Goal: Information Seeking & Learning: Compare options

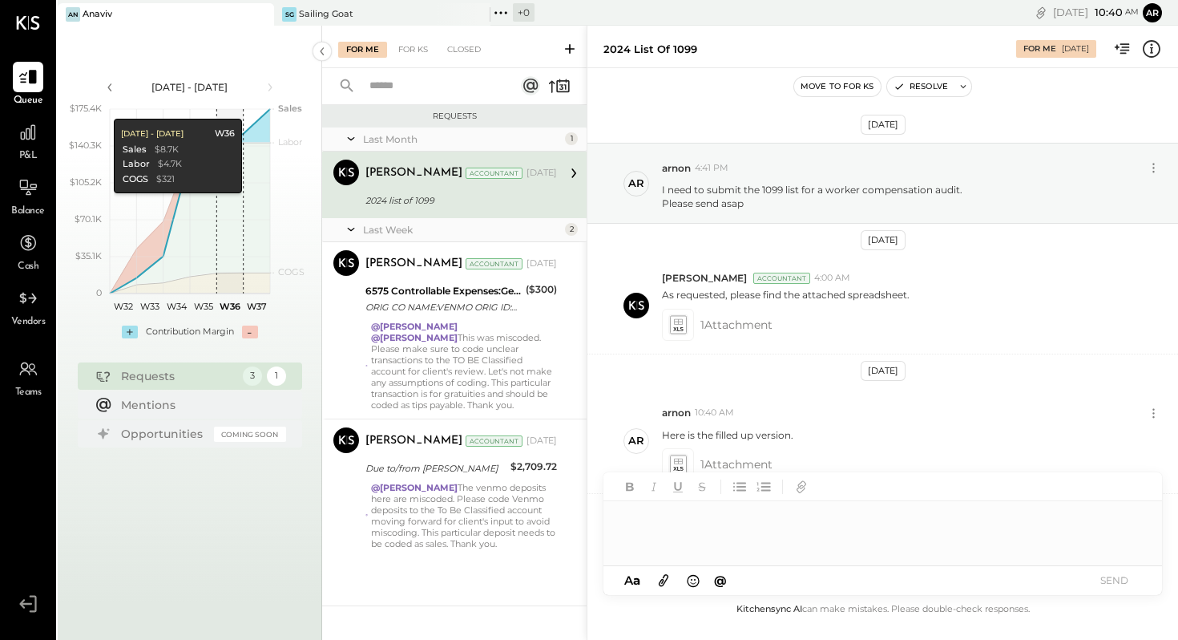
scroll to position [105, 0]
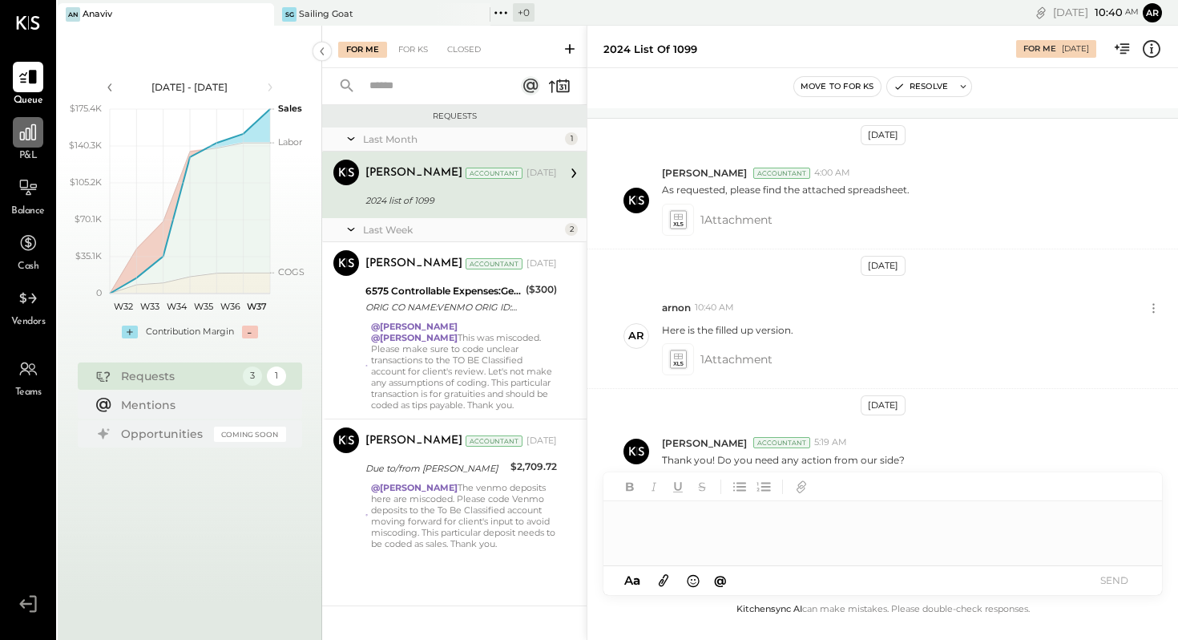
click at [30, 136] on icon at bounding box center [28, 132] width 21 height 21
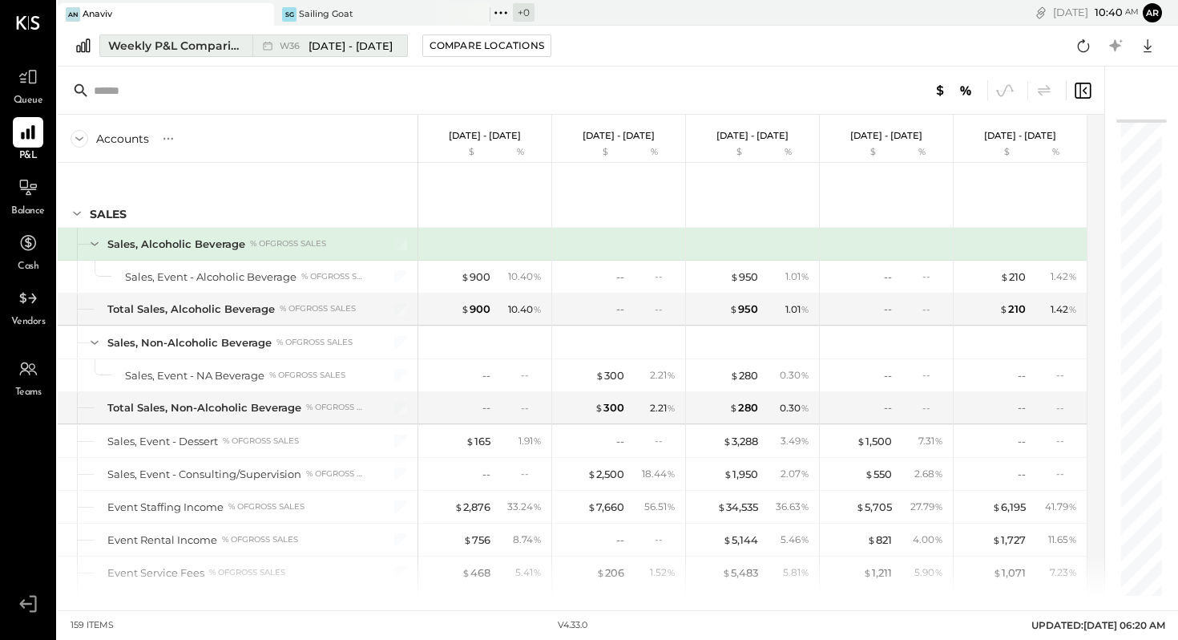
click at [321, 44] on span "[DATE] - [DATE]" at bounding box center [351, 45] width 84 height 15
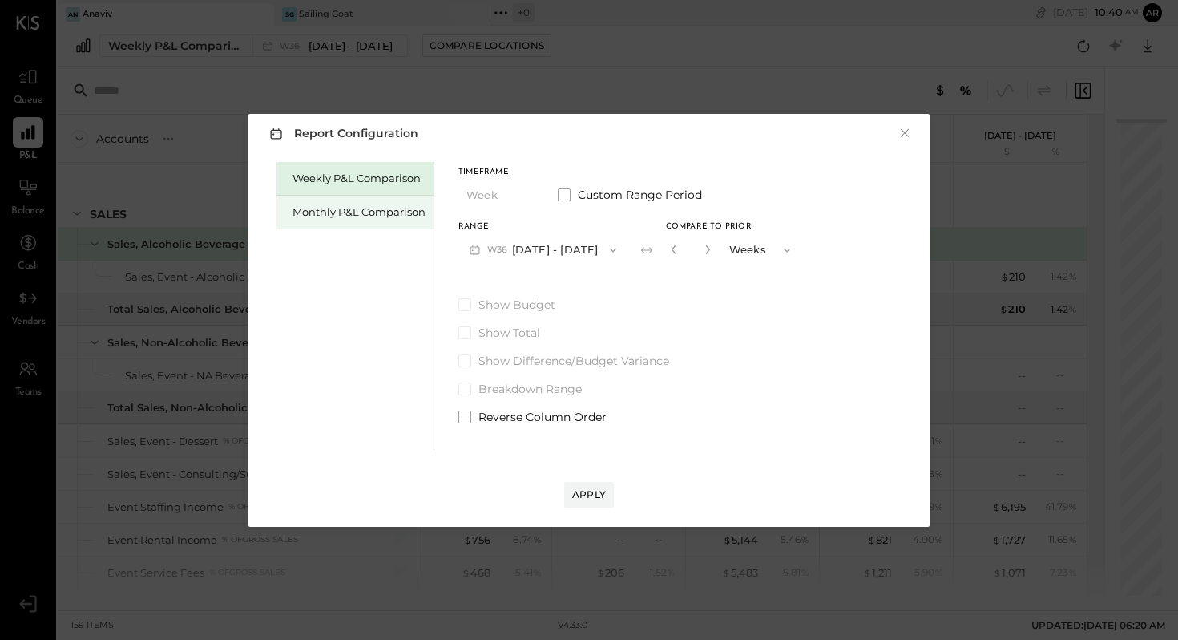
click at [362, 216] on div "Monthly P&L Comparison" at bounding box center [359, 211] width 133 height 15
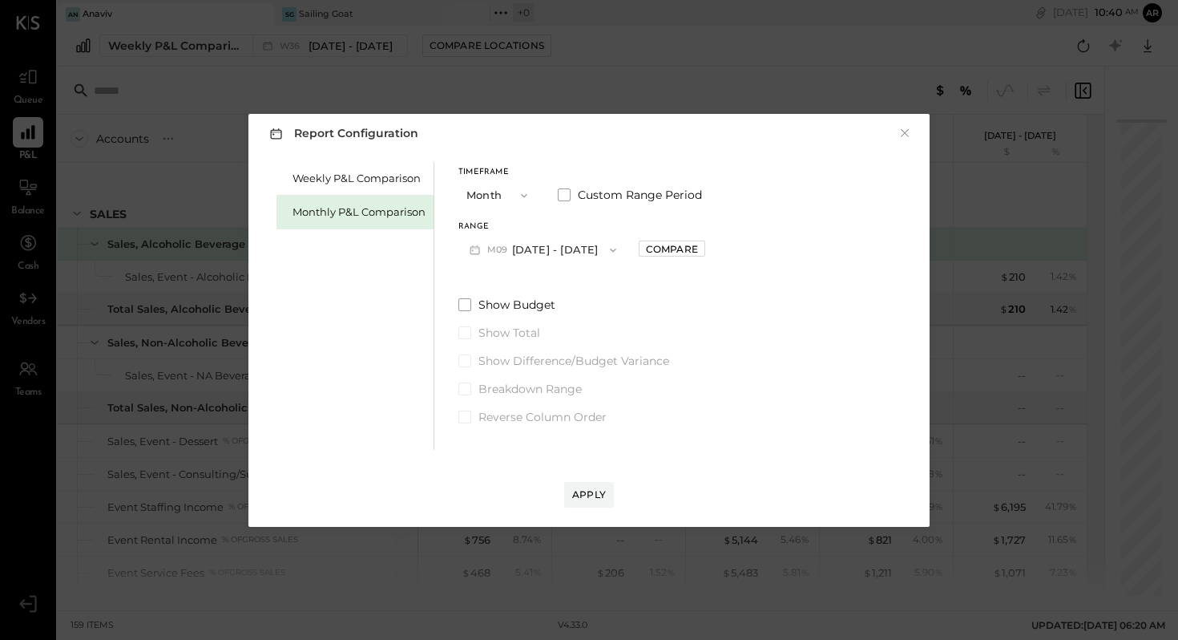
click at [540, 252] on button "M09 [DATE] - [DATE]" at bounding box center [543, 250] width 169 height 30
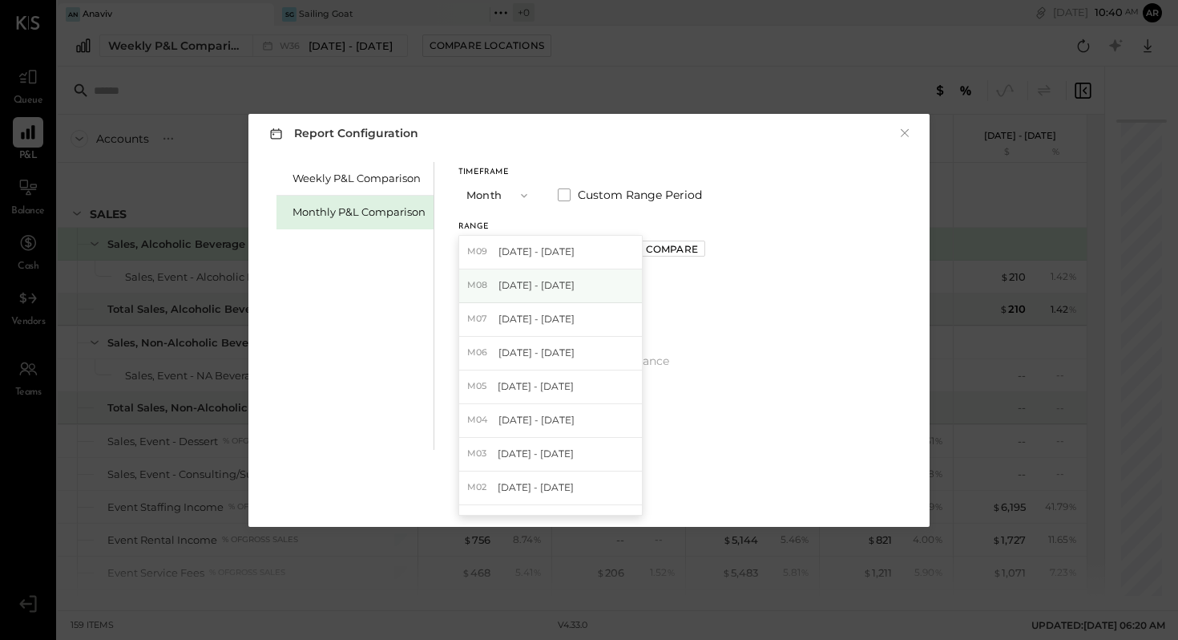
click at [533, 289] on span "[DATE] - [DATE]" at bounding box center [537, 285] width 76 height 14
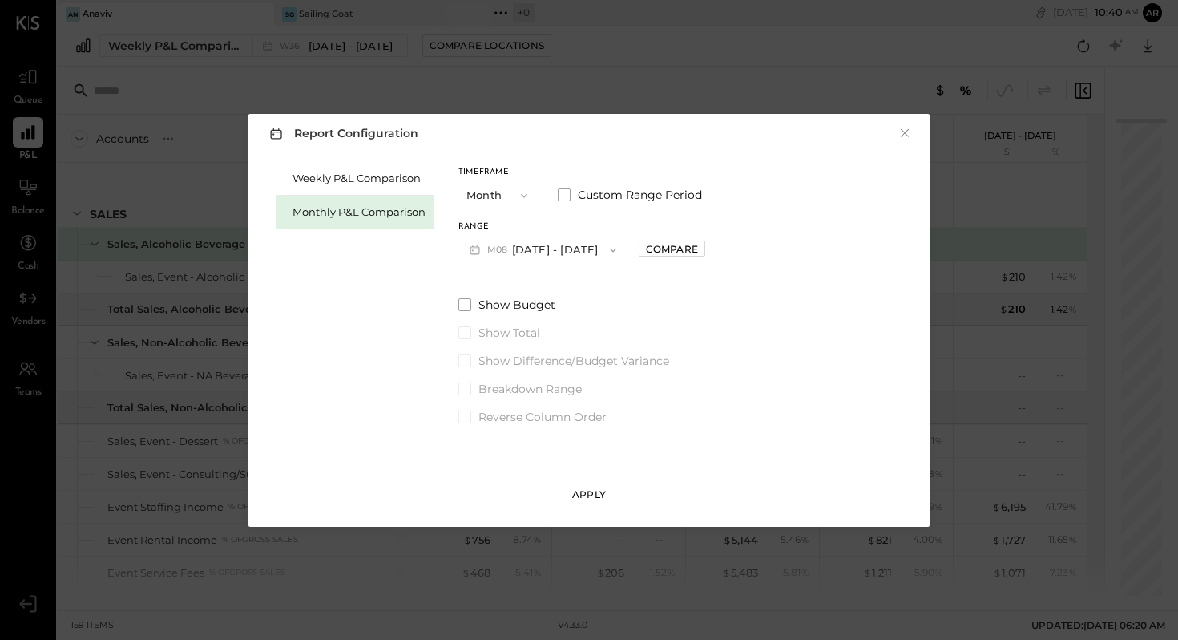
click at [592, 499] on div "Apply" at bounding box center [589, 494] width 34 height 14
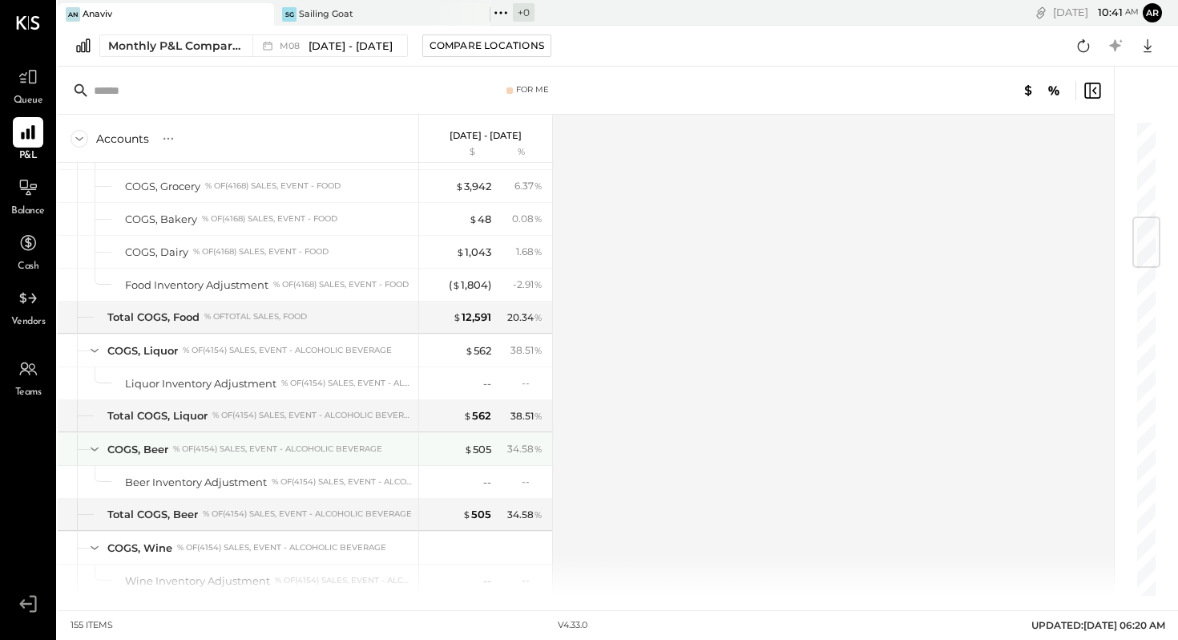
scroll to position [812, 0]
click at [384, 8] on div "SG Sailing Goat" at bounding box center [370, 14] width 192 height 14
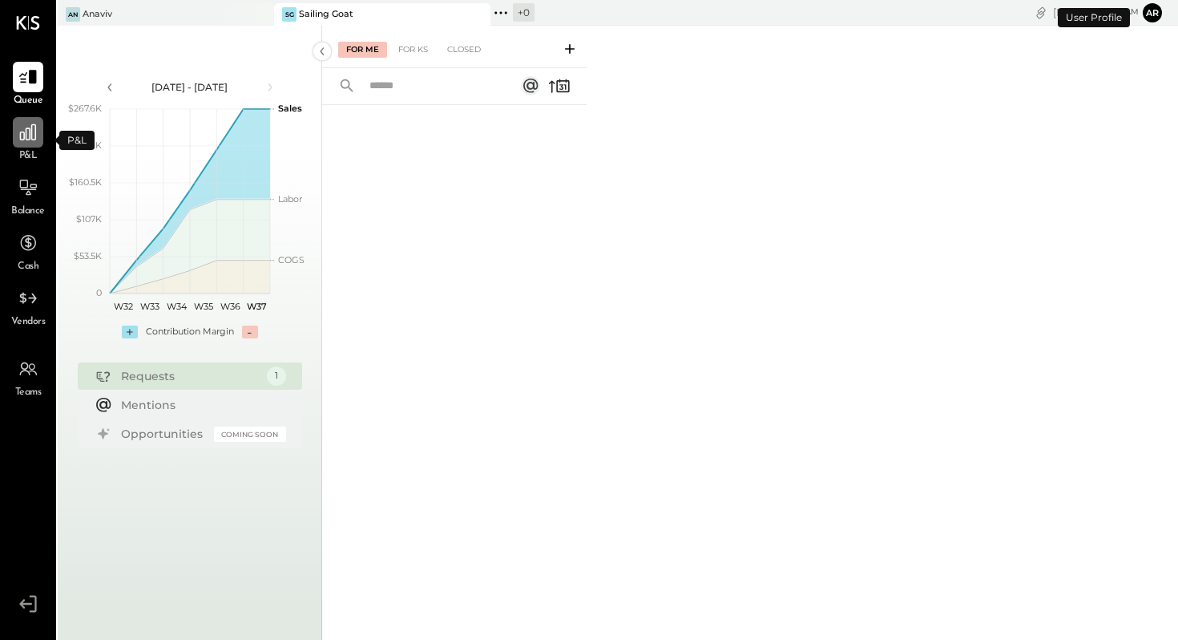
click at [25, 128] on icon at bounding box center [28, 132] width 21 height 21
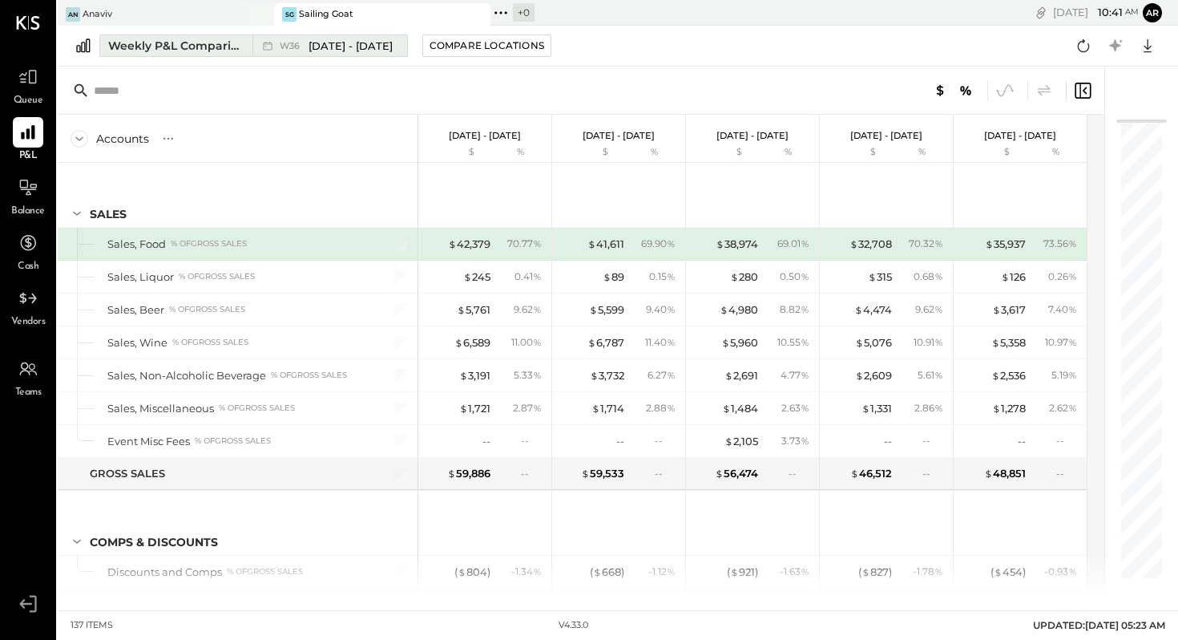
click at [335, 46] on span "[DATE] - [DATE]" at bounding box center [351, 45] width 84 height 15
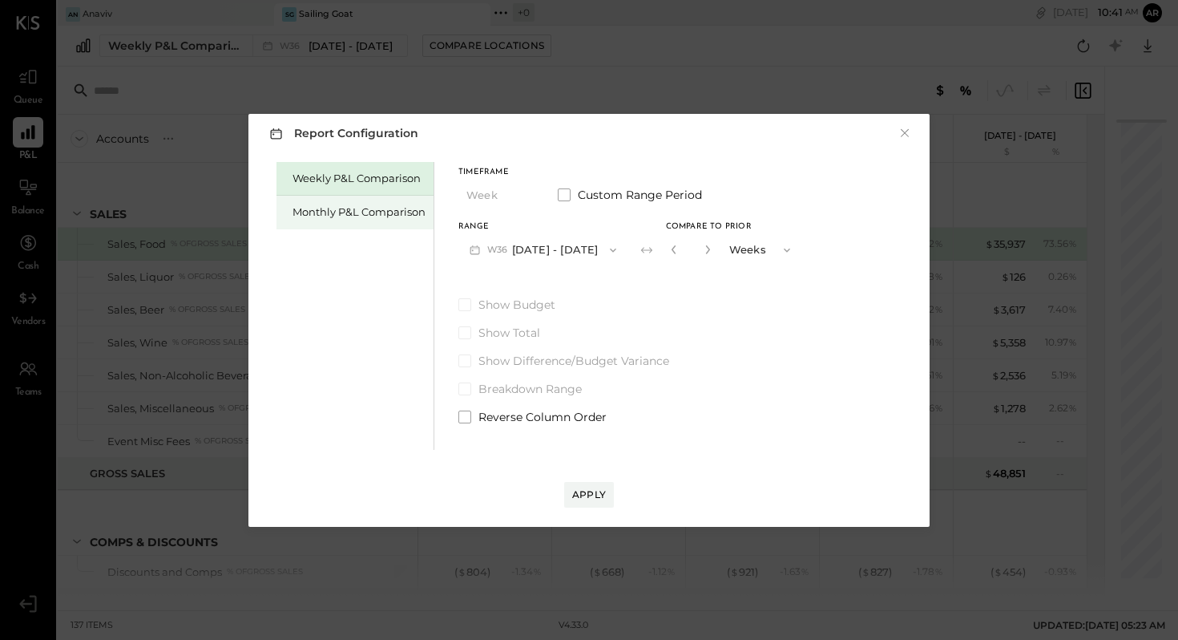
click at [350, 213] on div "Monthly P&L Comparison" at bounding box center [359, 211] width 133 height 15
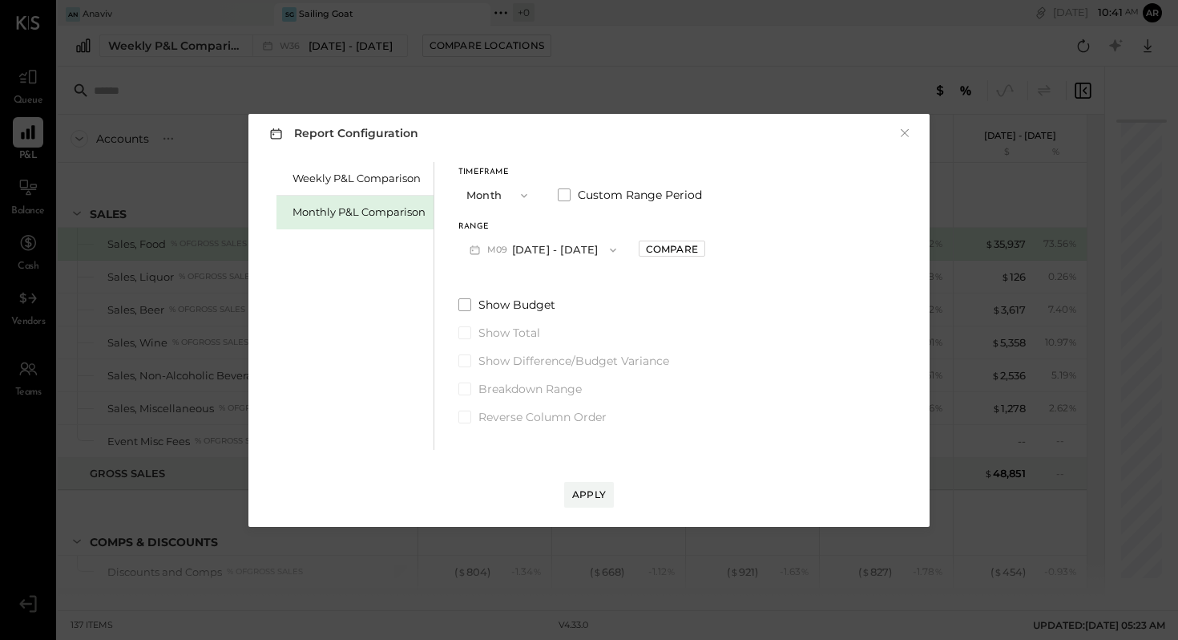
click at [531, 249] on button "M09 [DATE] - [DATE]" at bounding box center [543, 250] width 169 height 30
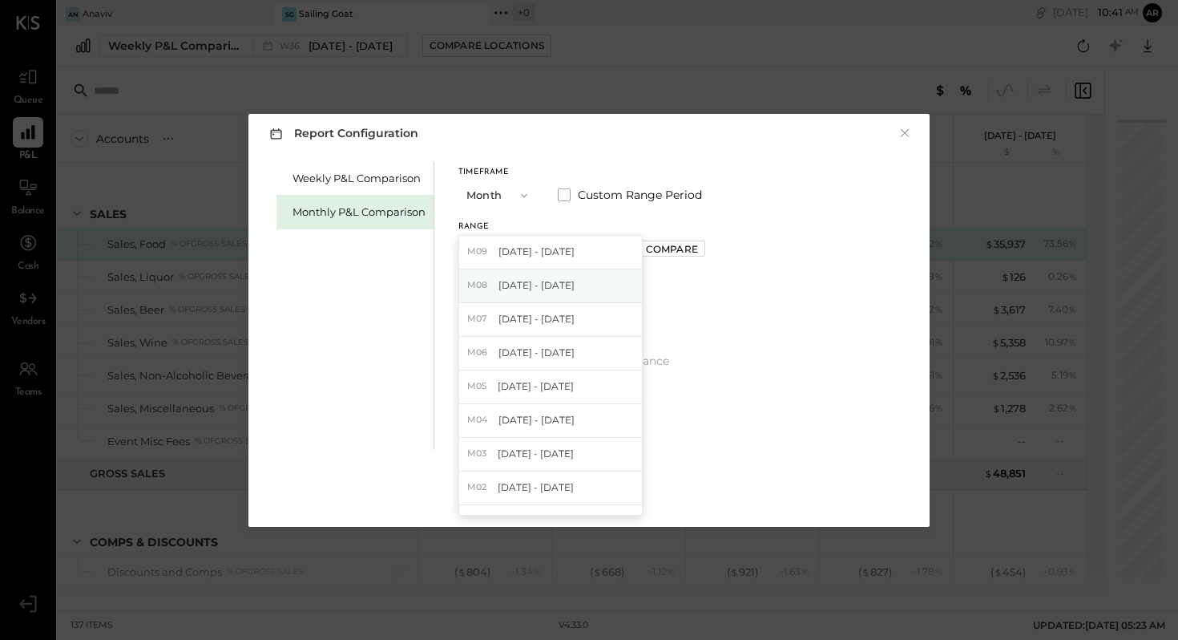
click at [536, 288] on span "[DATE] - [DATE]" at bounding box center [537, 285] width 76 height 14
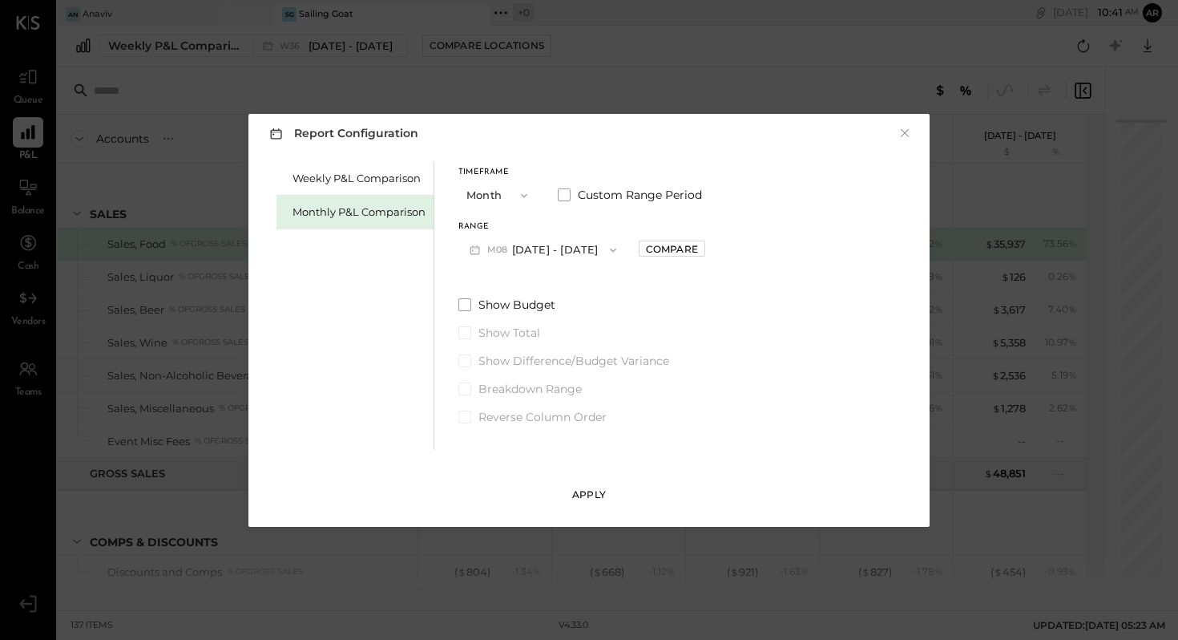
click at [585, 493] on div "Apply" at bounding box center [589, 494] width 34 height 14
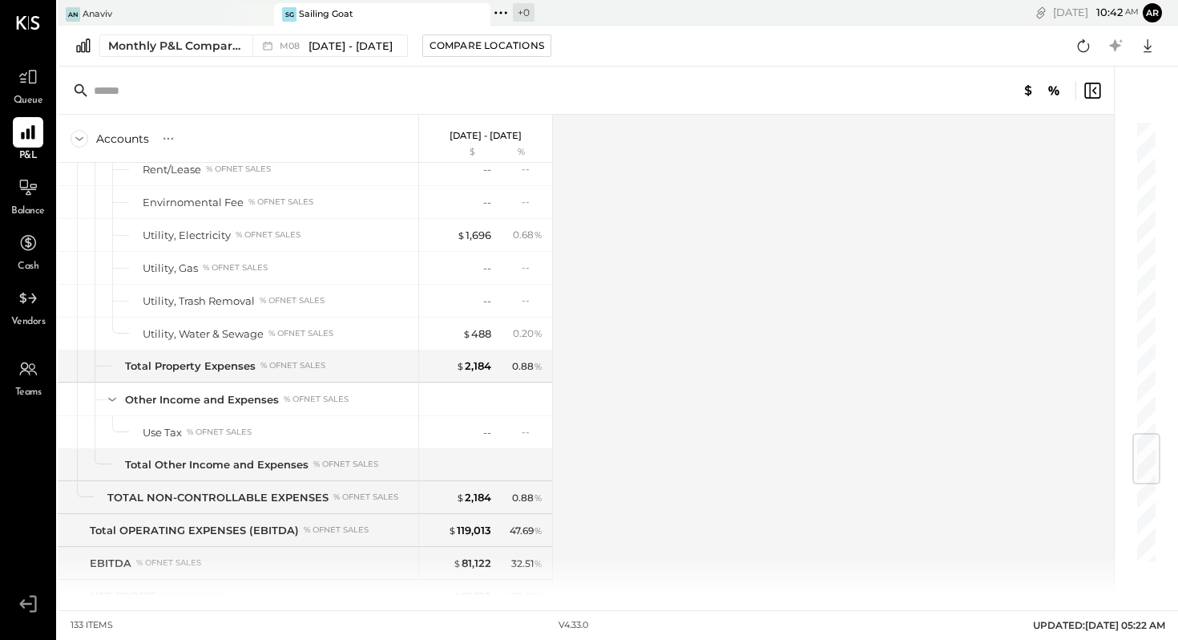
scroll to position [3284, 0]
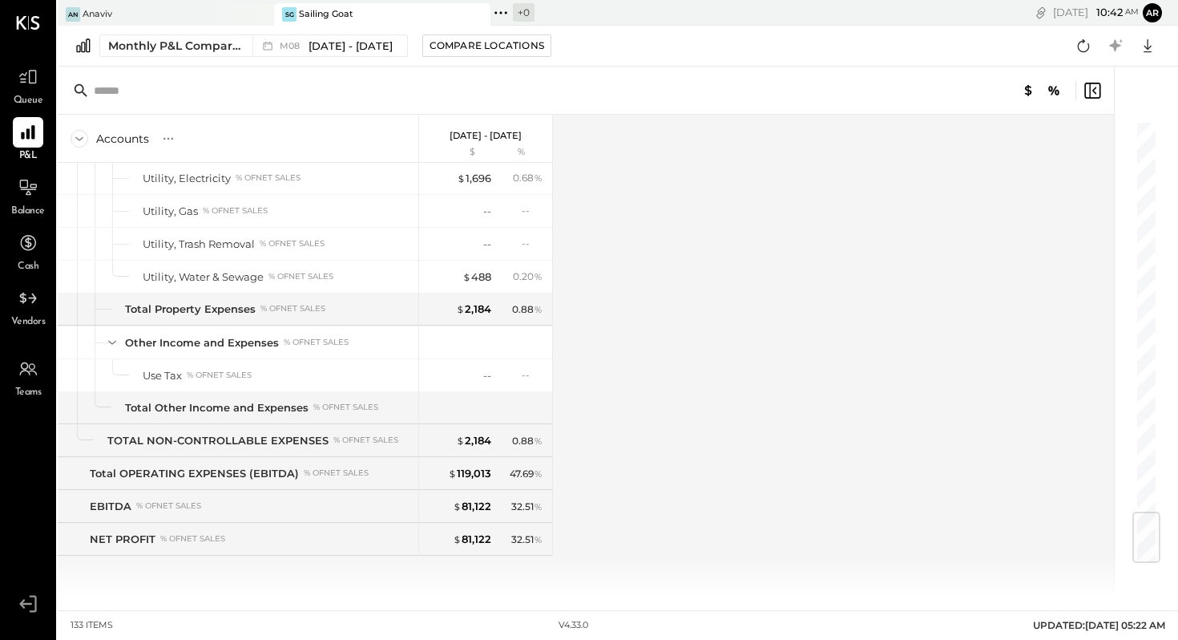
click at [503, 14] on icon at bounding box center [501, 12] width 21 height 21
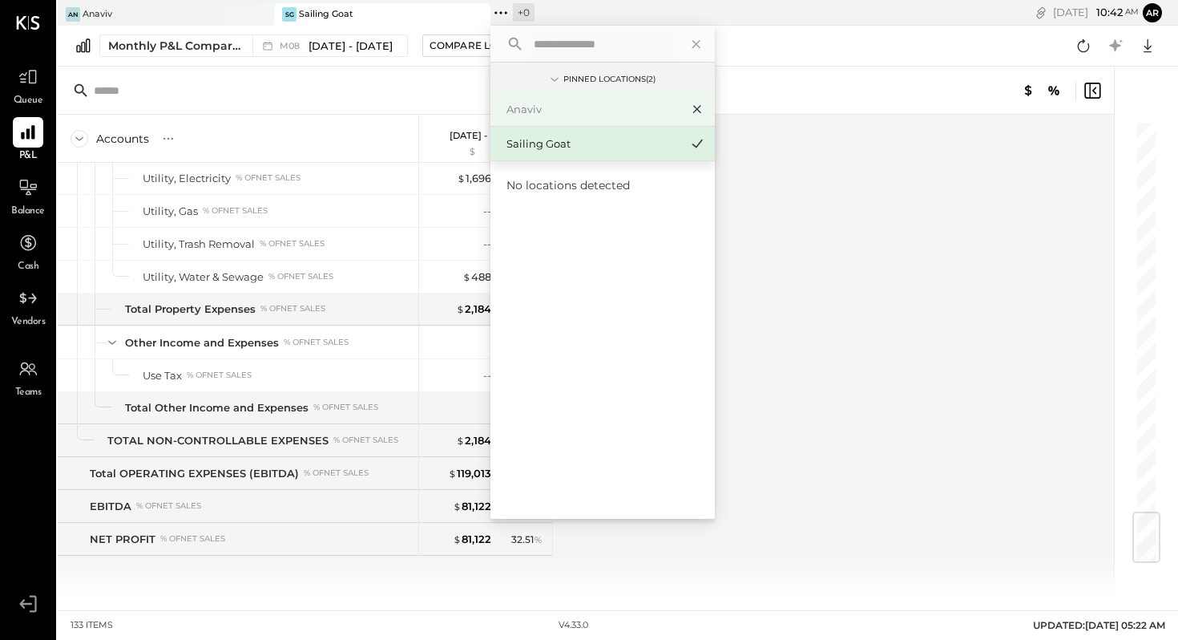
click at [698, 107] on icon at bounding box center [697, 110] width 8 height 8
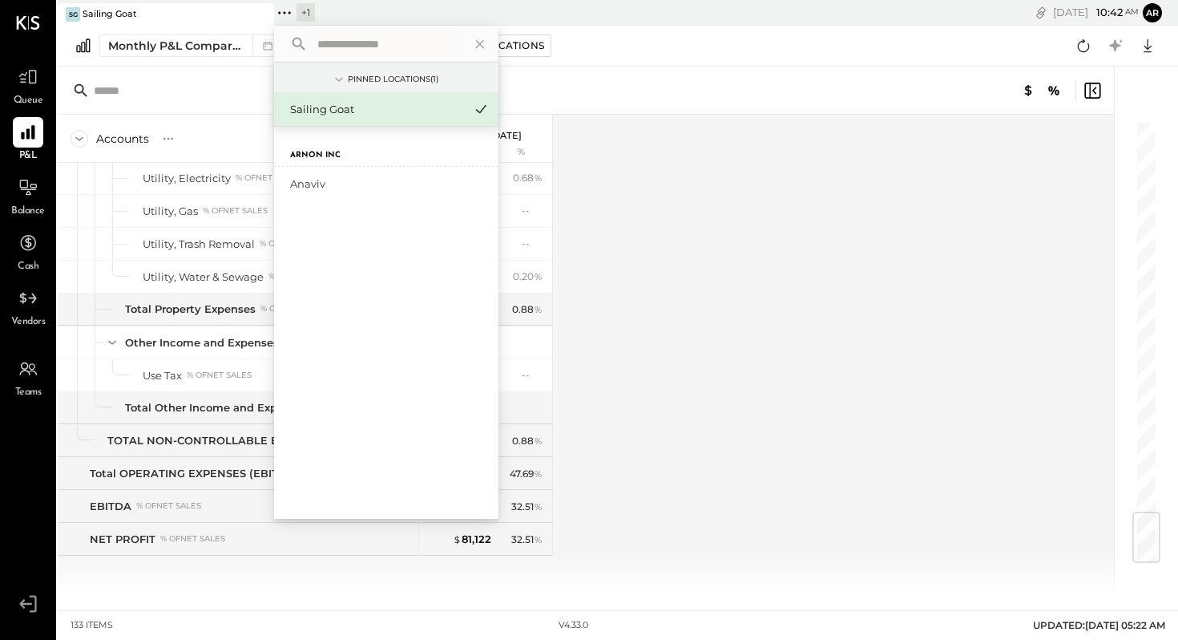
click at [332, 151] on label "Arnon Inc" at bounding box center [315, 155] width 51 height 11
click at [314, 188] on div "Anaviv" at bounding box center [376, 183] width 173 height 15
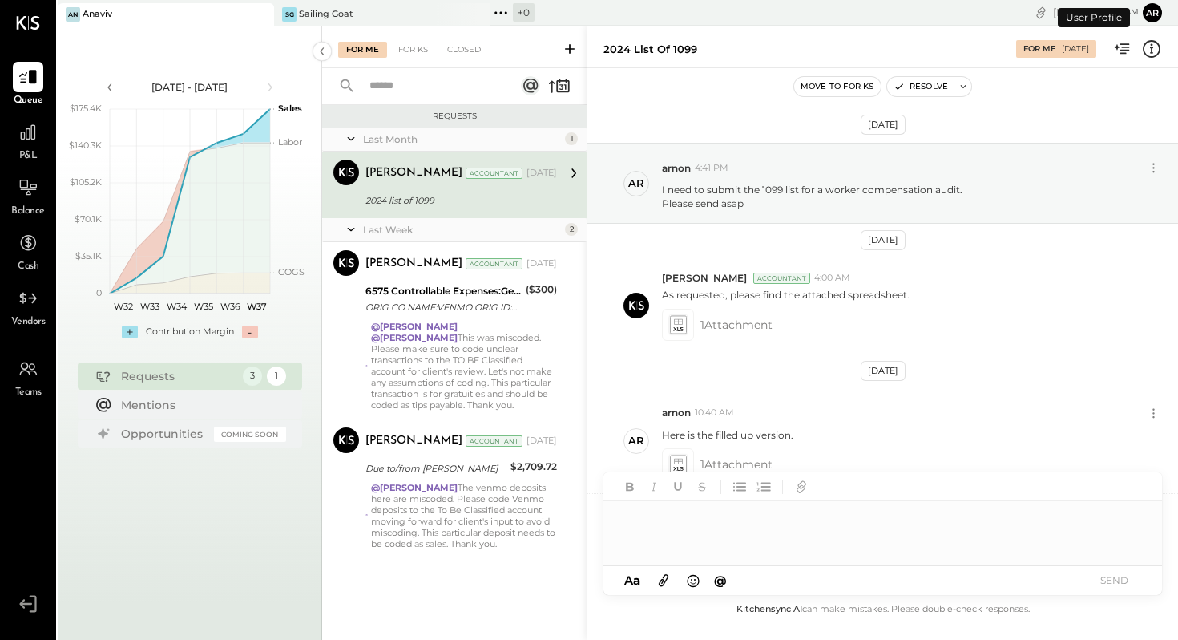
scroll to position [105, 0]
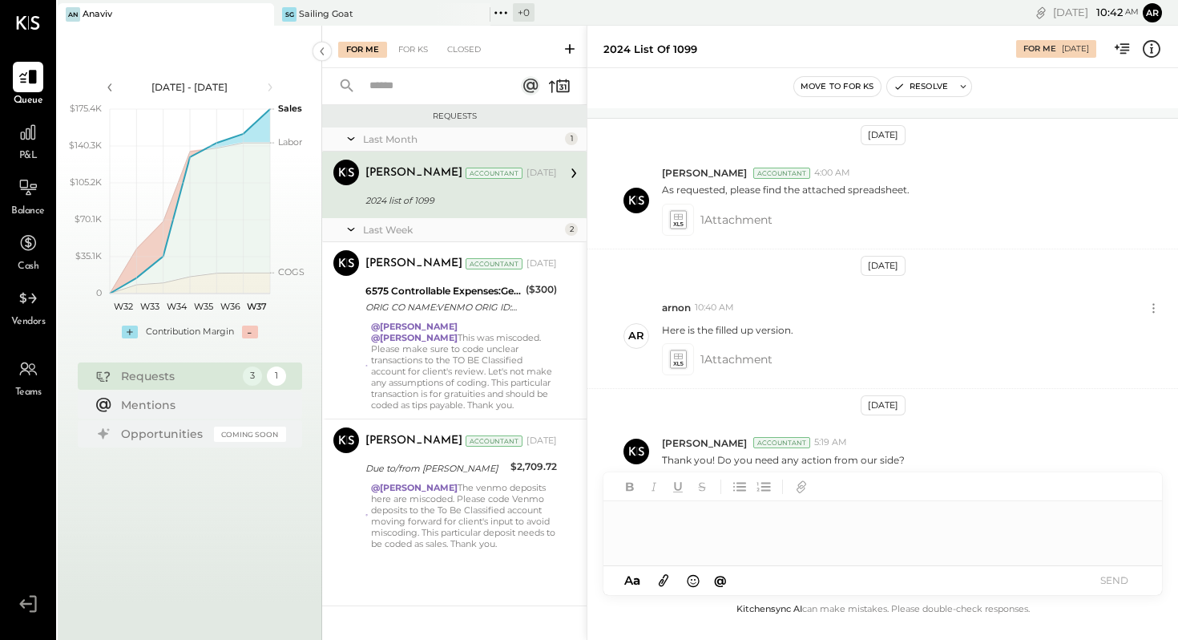
click at [527, 10] on div "+ 0" at bounding box center [524, 12] width 22 height 18
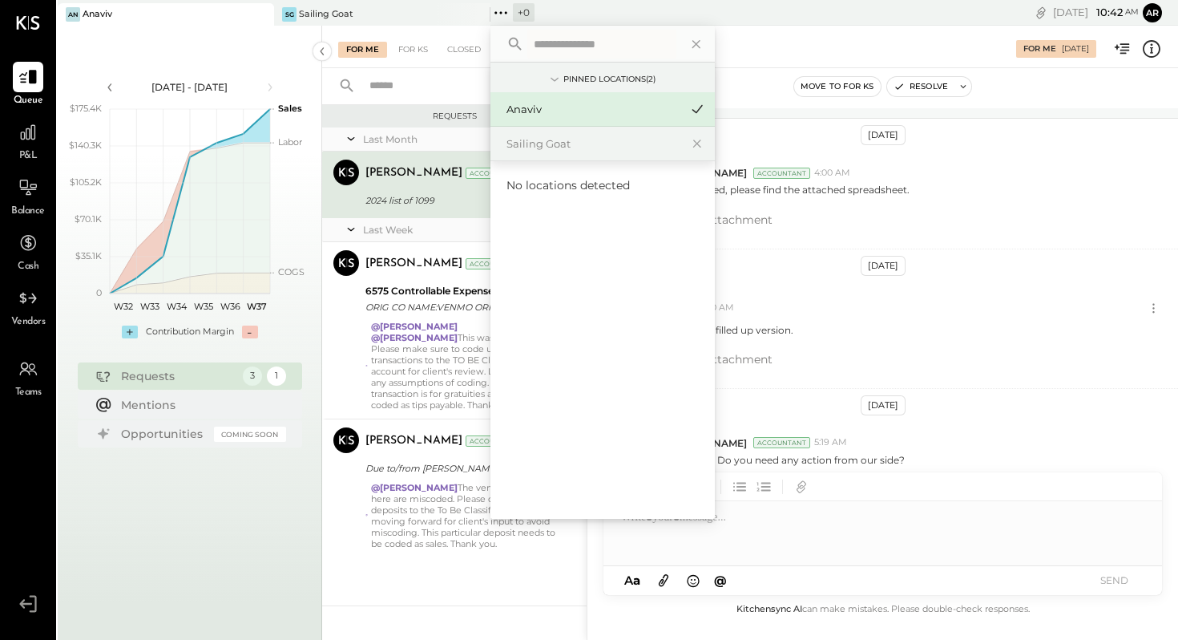
click at [552, 72] on icon at bounding box center [555, 80] width 18 height 18
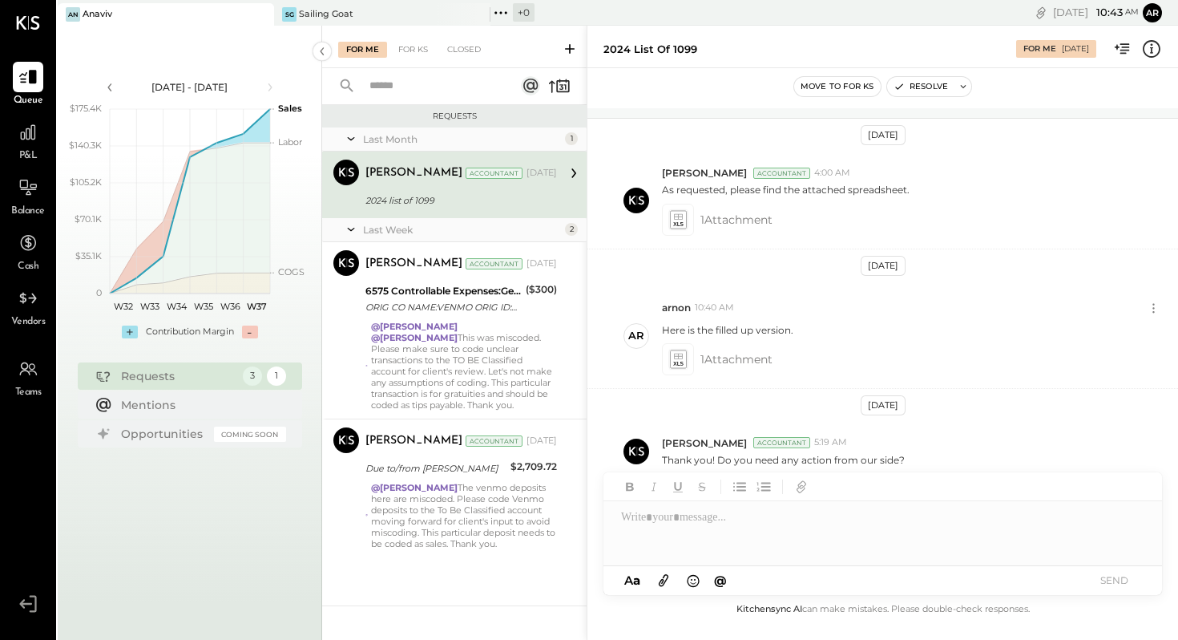
click at [870, 51] on div "2024 list of 1099" at bounding box center [802, 49] width 397 height 15
click at [20, 131] on icon at bounding box center [28, 132] width 16 height 16
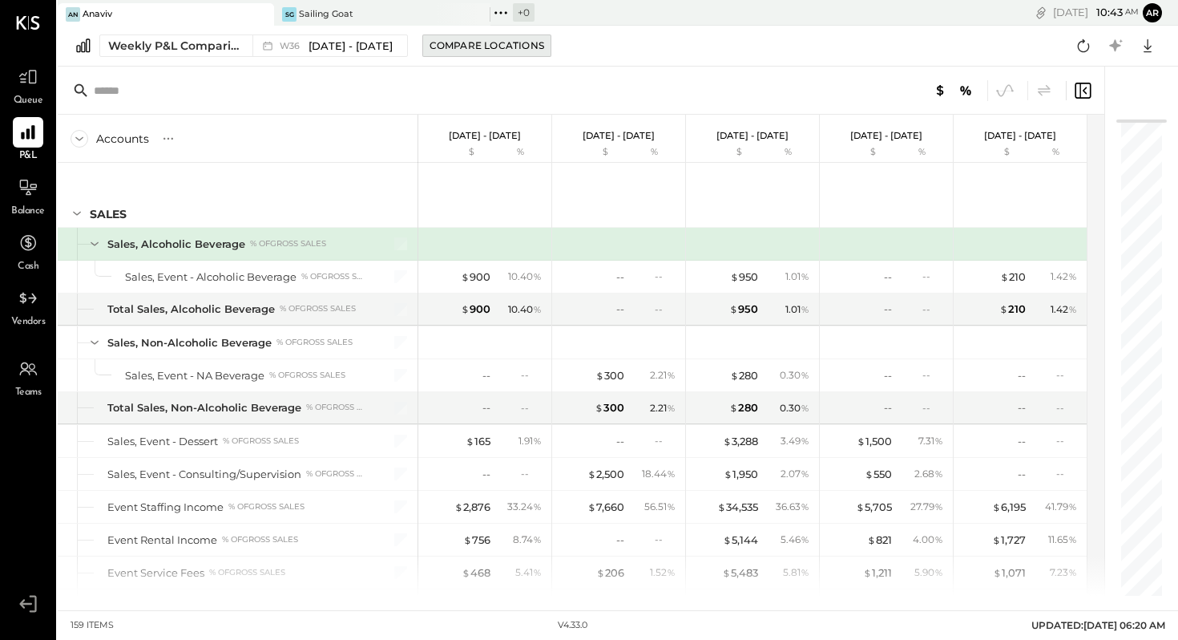
click at [497, 48] on div "Compare Locations" at bounding box center [487, 45] width 115 height 14
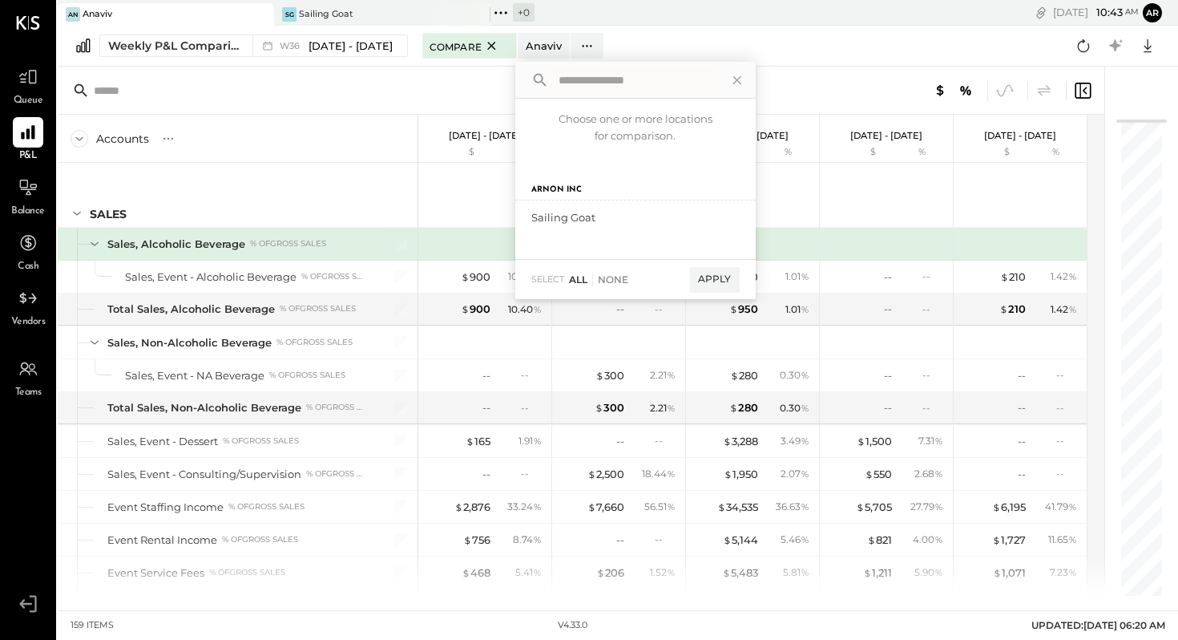
click at [569, 279] on div "All" at bounding box center [578, 280] width 18 height 14
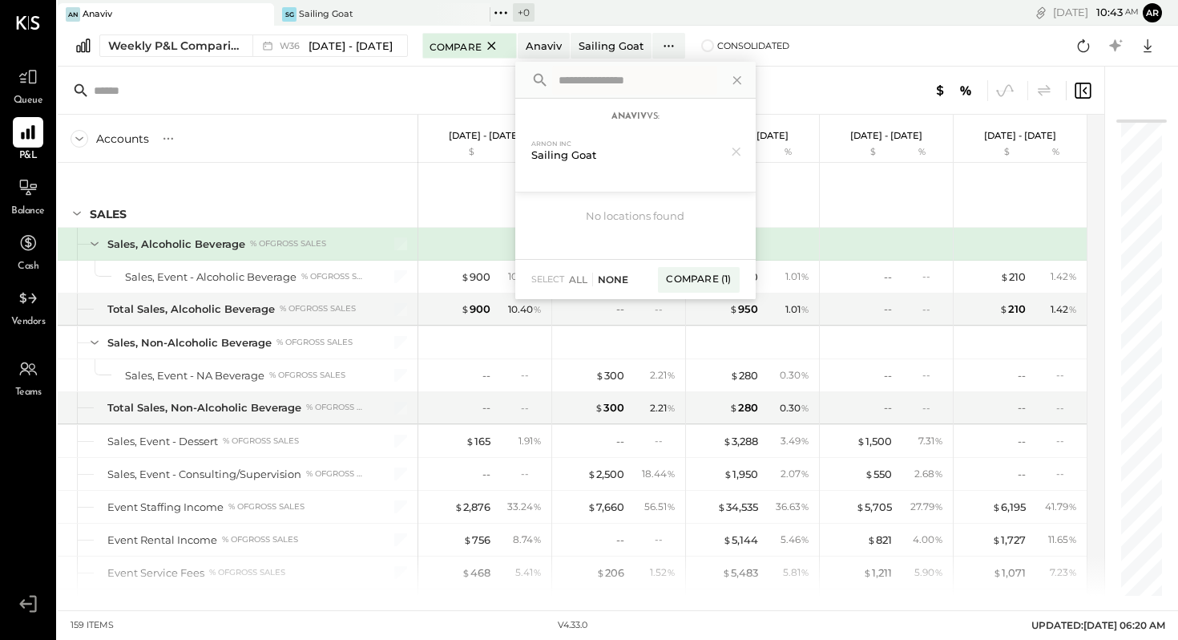
click at [600, 280] on div "None" at bounding box center [610, 280] width 36 height 14
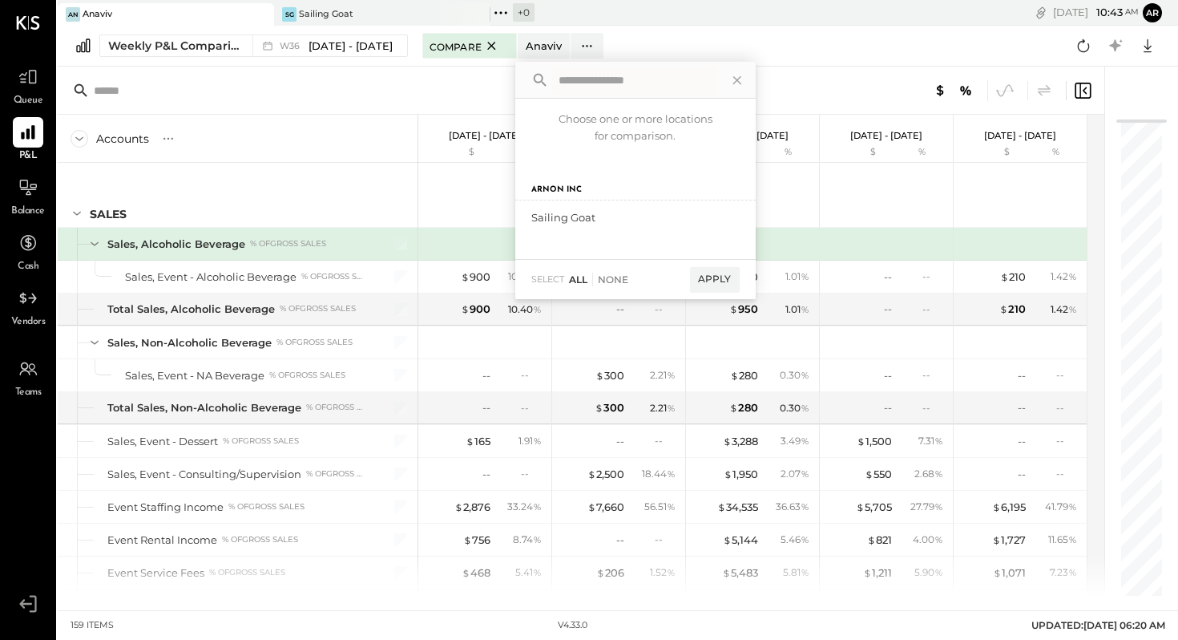
click at [569, 279] on div "All" at bounding box center [578, 280] width 18 height 14
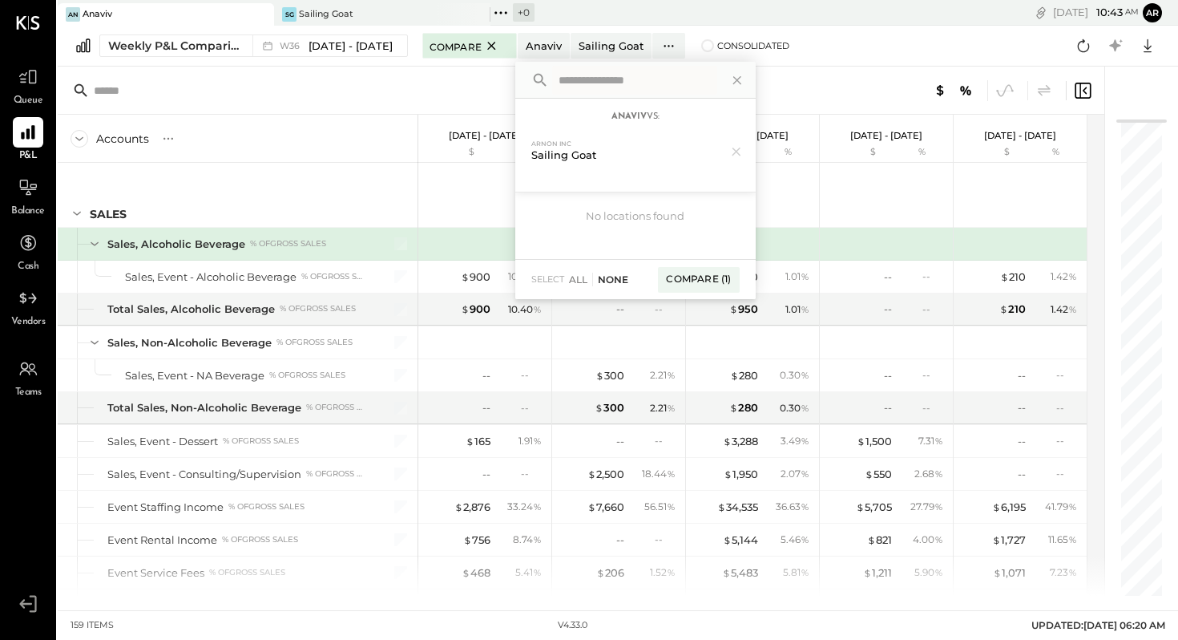
click at [600, 283] on div "None" at bounding box center [610, 280] width 36 height 14
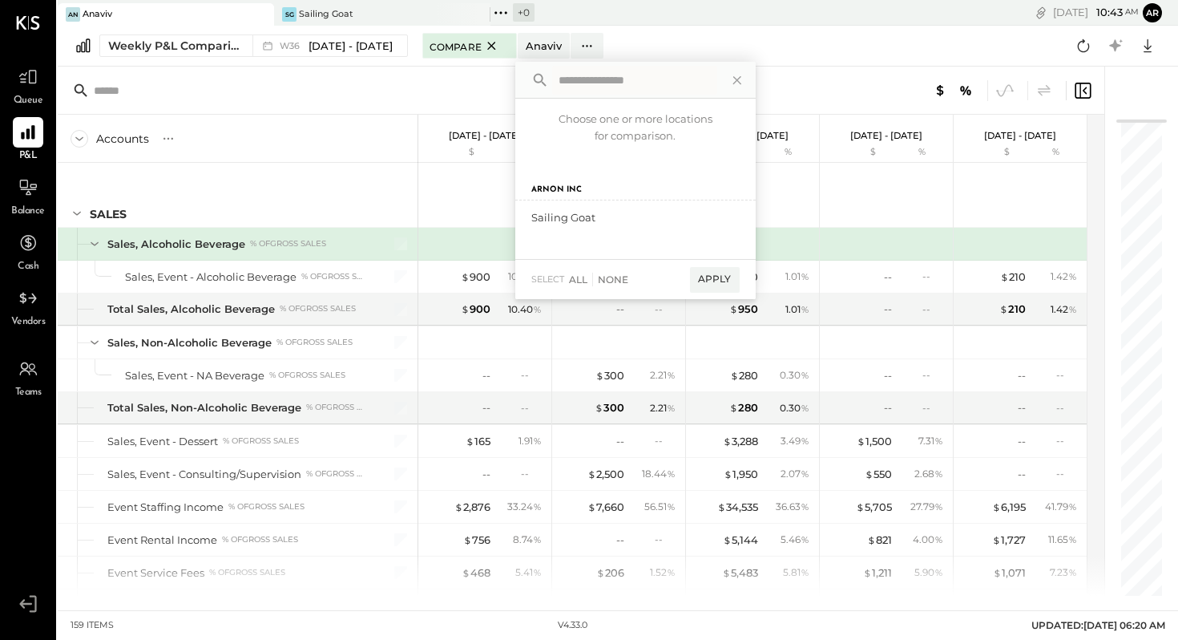
click at [709, 283] on div "Apply" at bounding box center [715, 280] width 50 height 26
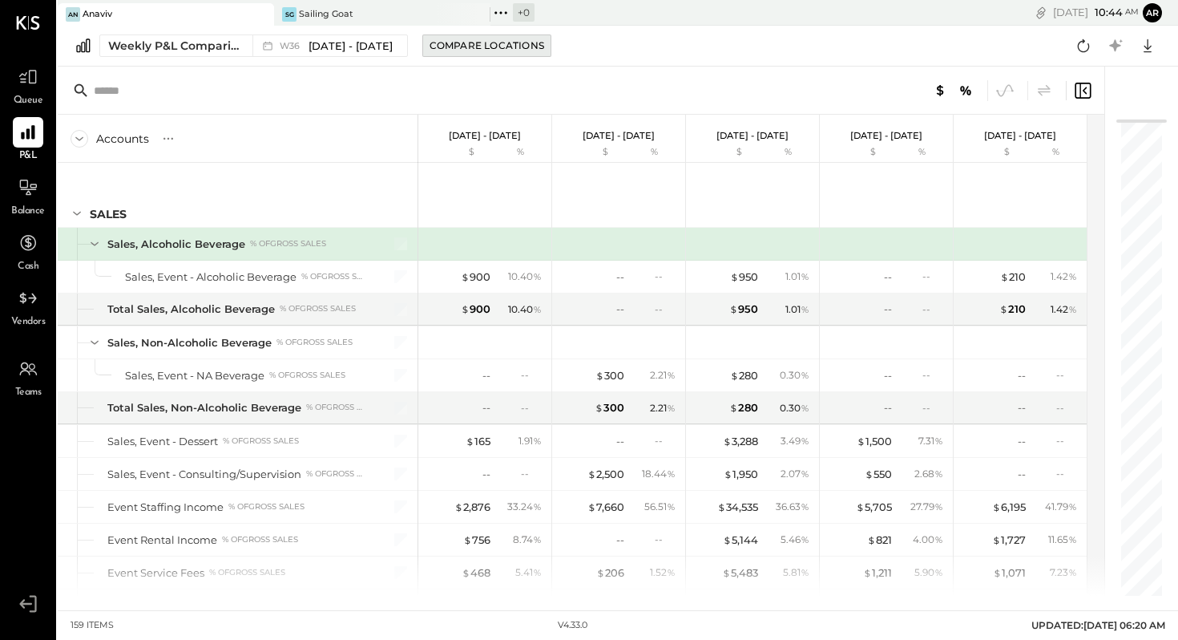
click at [506, 42] on div "Compare Locations" at bounding box center [487, 45] width 115 height 14
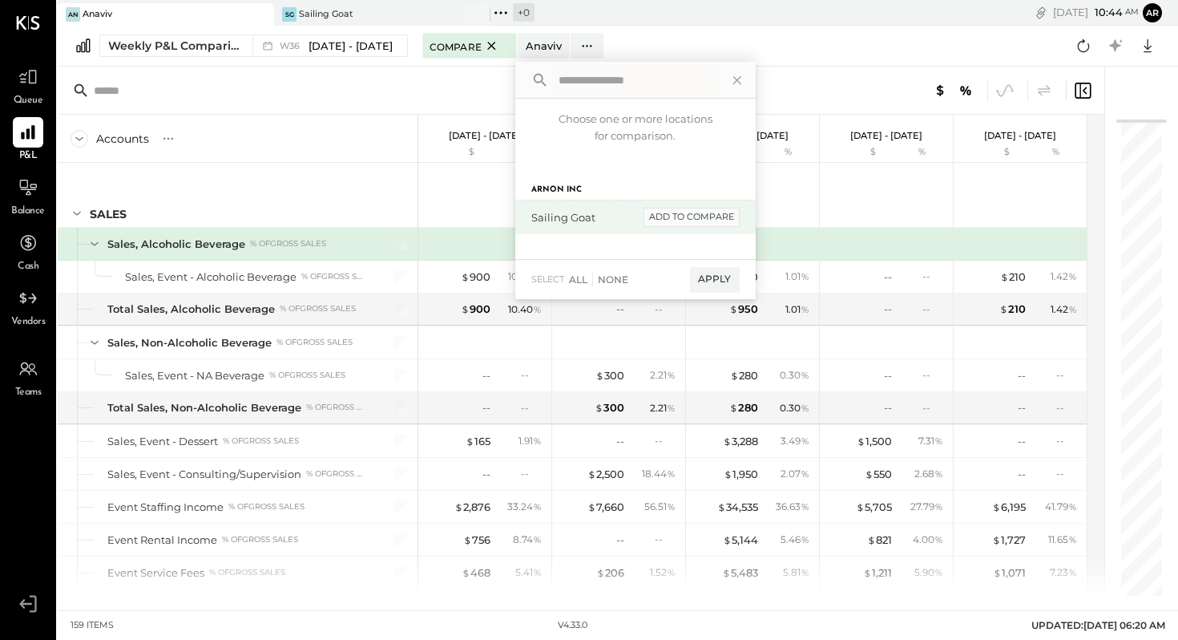
click at [684, 217] on div "add to compare" at bounding box center [692, 217] width 96 height 19
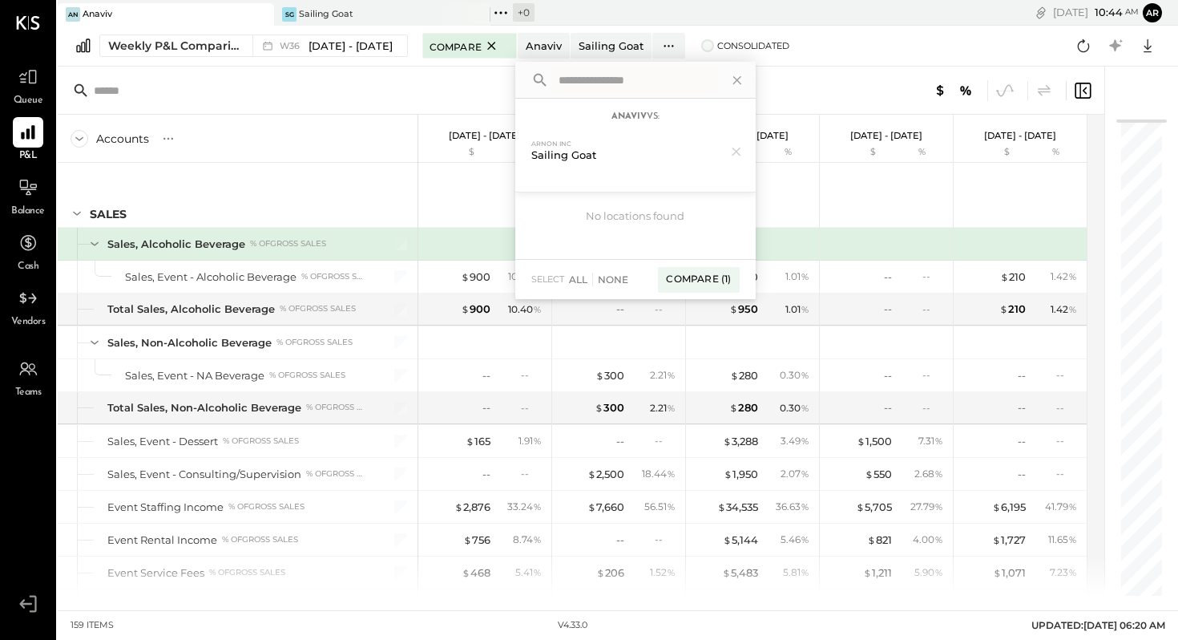
click at [701, 46] on span at bounding box center [707, 45] width 13 height 13
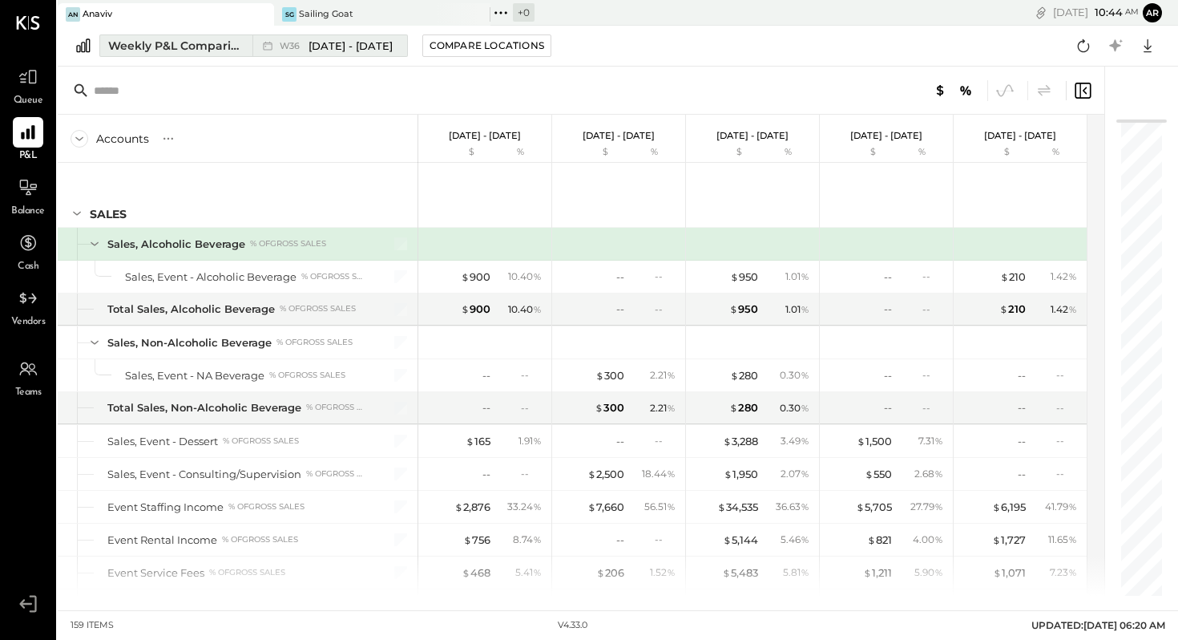
click at [318, 44] on span "[DATE] - [DATE]" at bounding box center [351, 45] width 84 height 15
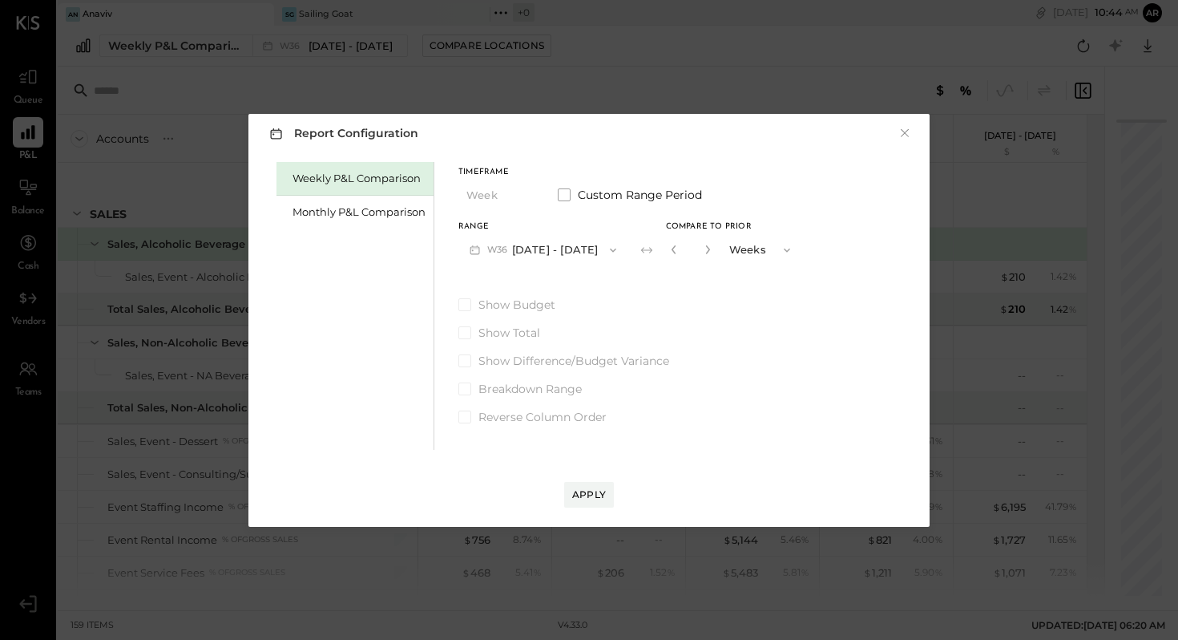
click at [566, 248] on button "W36 [DATE] - [DATE]" at bounding box center [543, 250] width 169 height 30
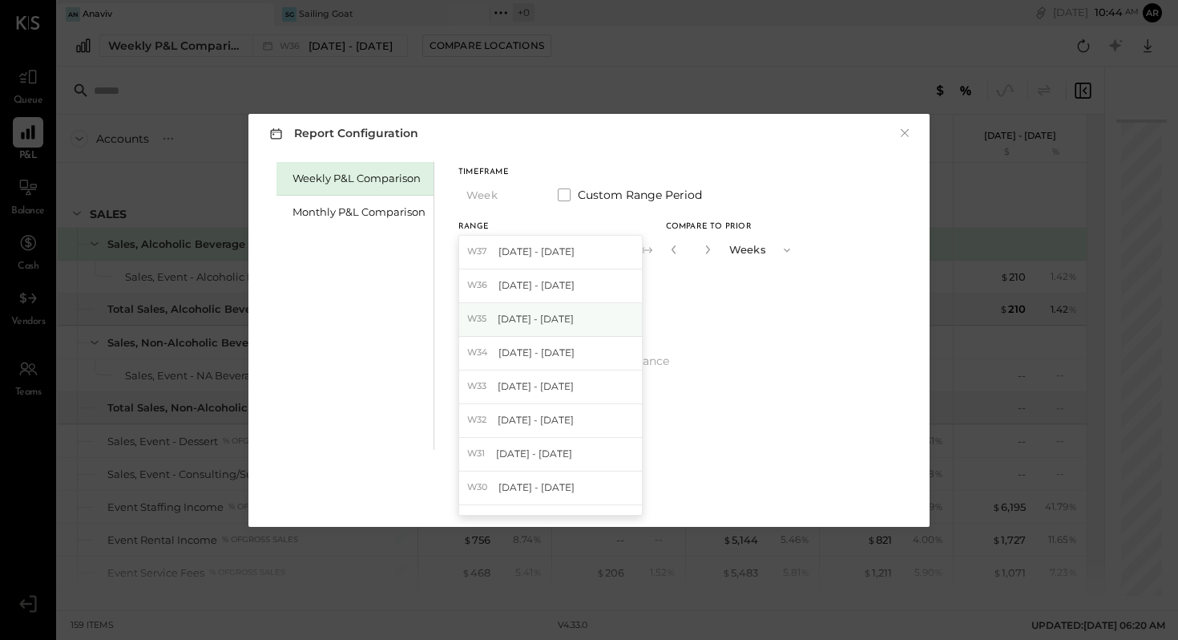
click at [548, 320] on span "[DATE] - [DATE]" at bounding box center [536, 319] width 76 height 14
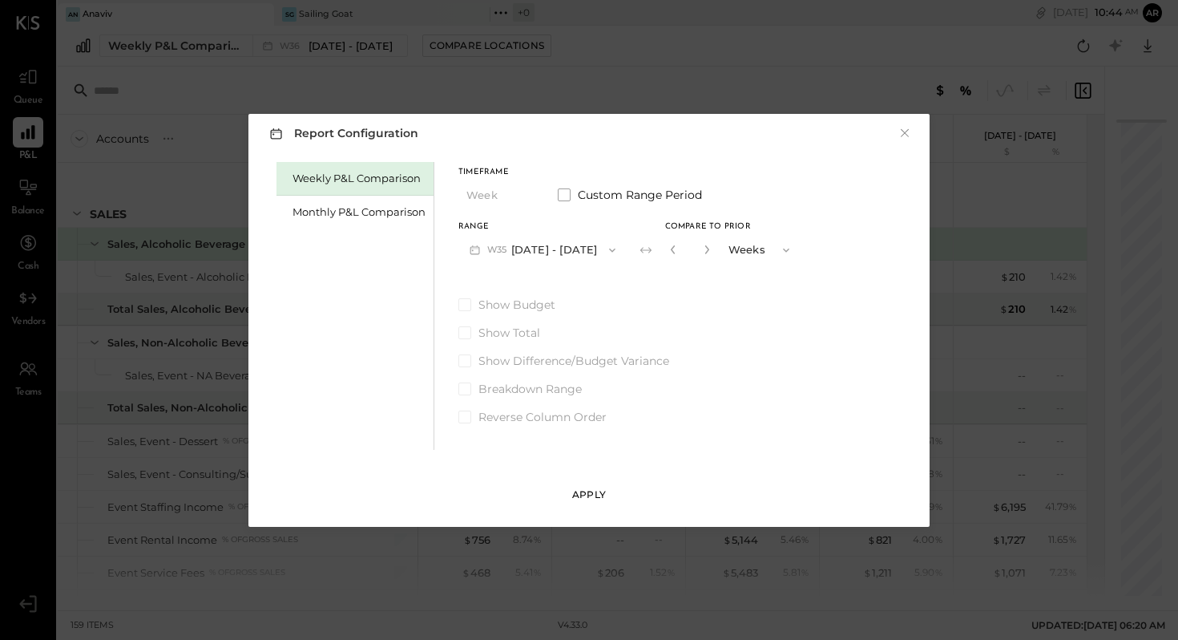
click at [591, 490] on div "Apply" at bounding box center [589, 494] width 34 height 14
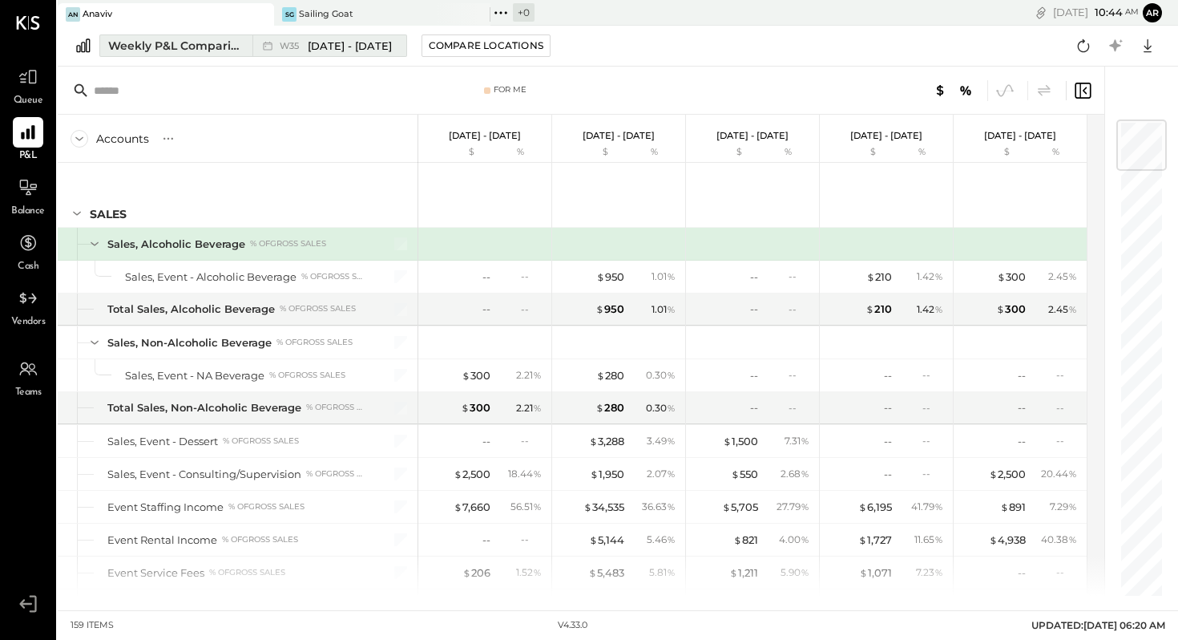
click at [329, 48] on span "[DATE] - [DATE]" at bounding box center [350, 45] width 84 height 15
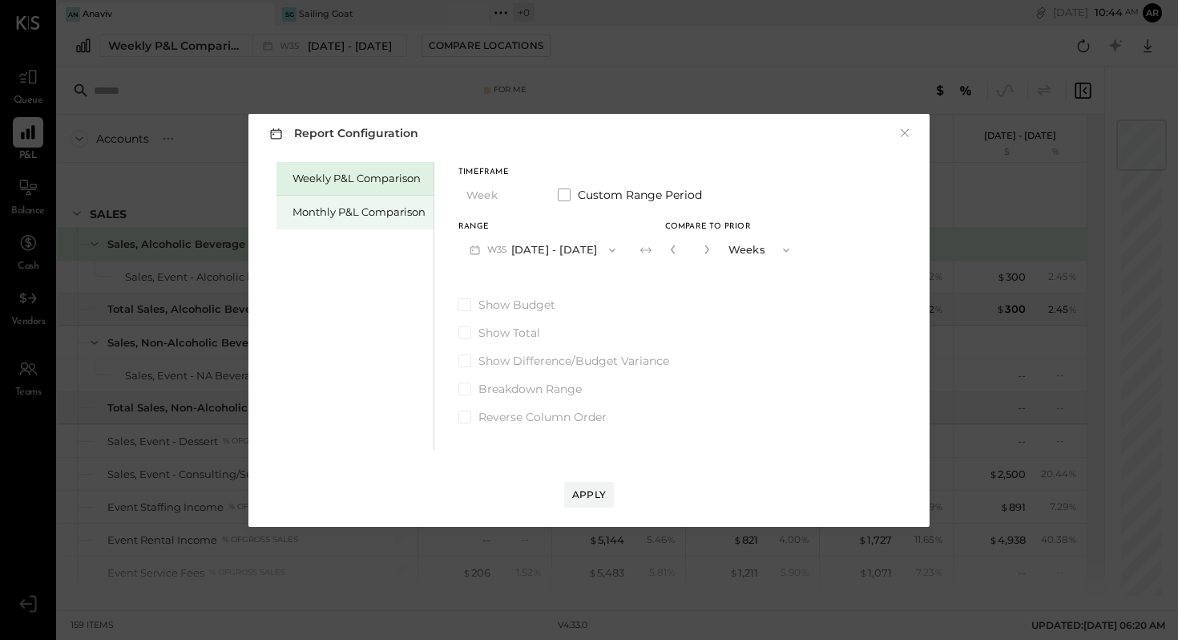
click at [342, 210] on div "Monthly P&L Comparison" at bounding box center [359, 211] width 133 height 15
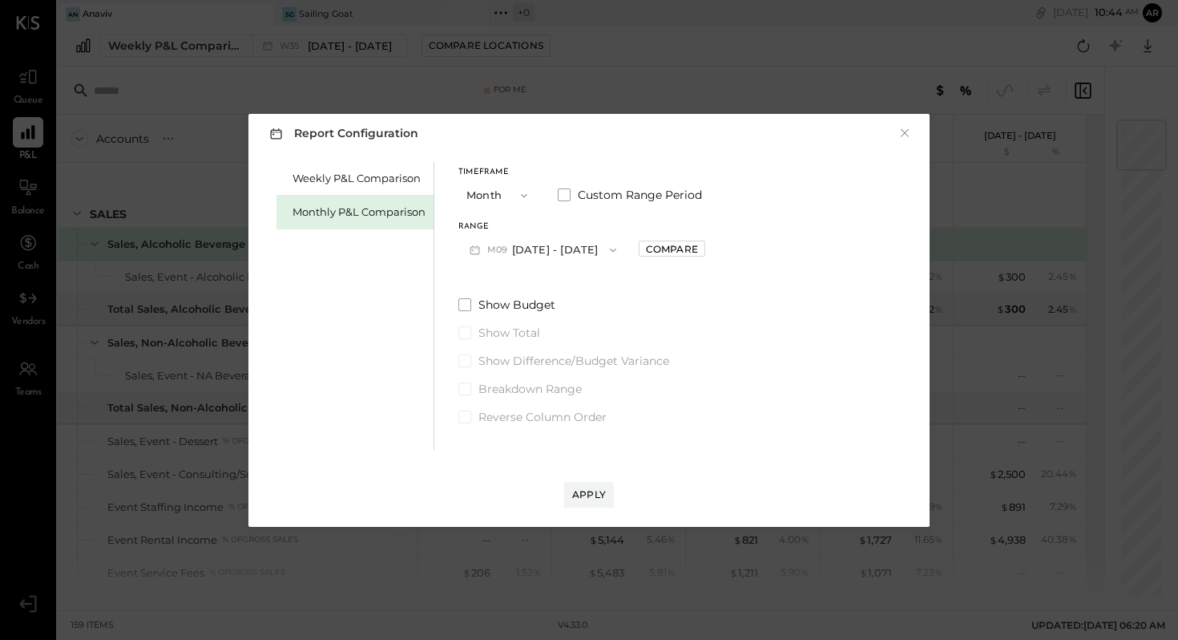
click at [525, 192] on icon "button" at bounding box center [524, 195] width 13 height 13
click at [482, 252] on span "YTD" at bounding box center [479, 252] width 16 height 10
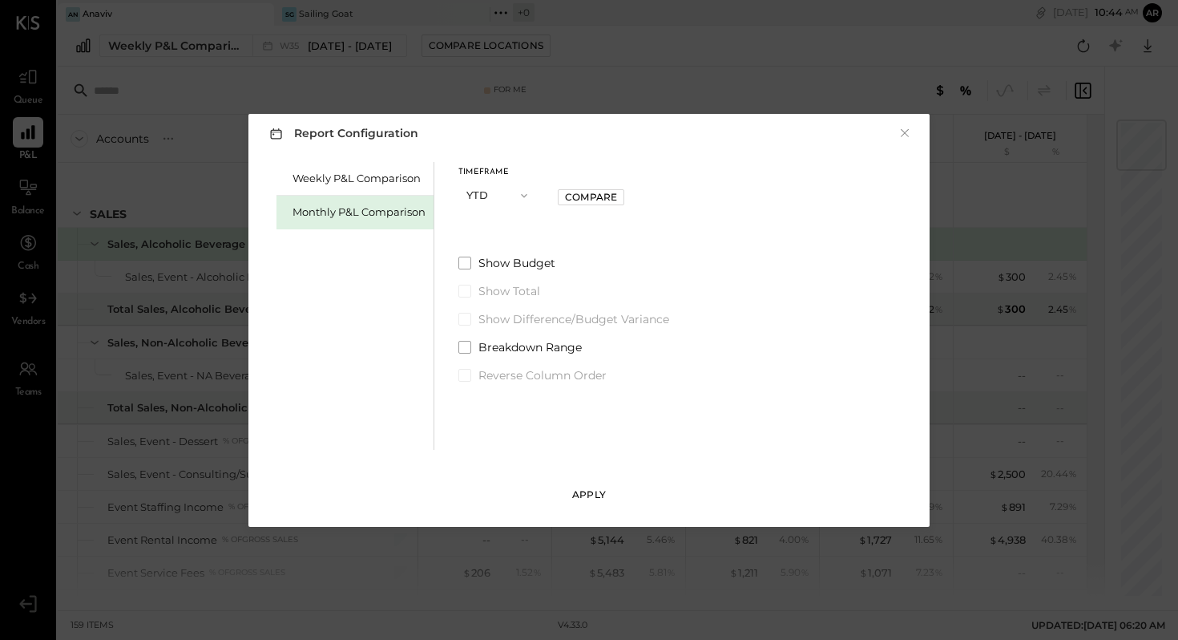
click at [592, 489] on div "Apply" at bounding box center [589, 494] width 34 height 14
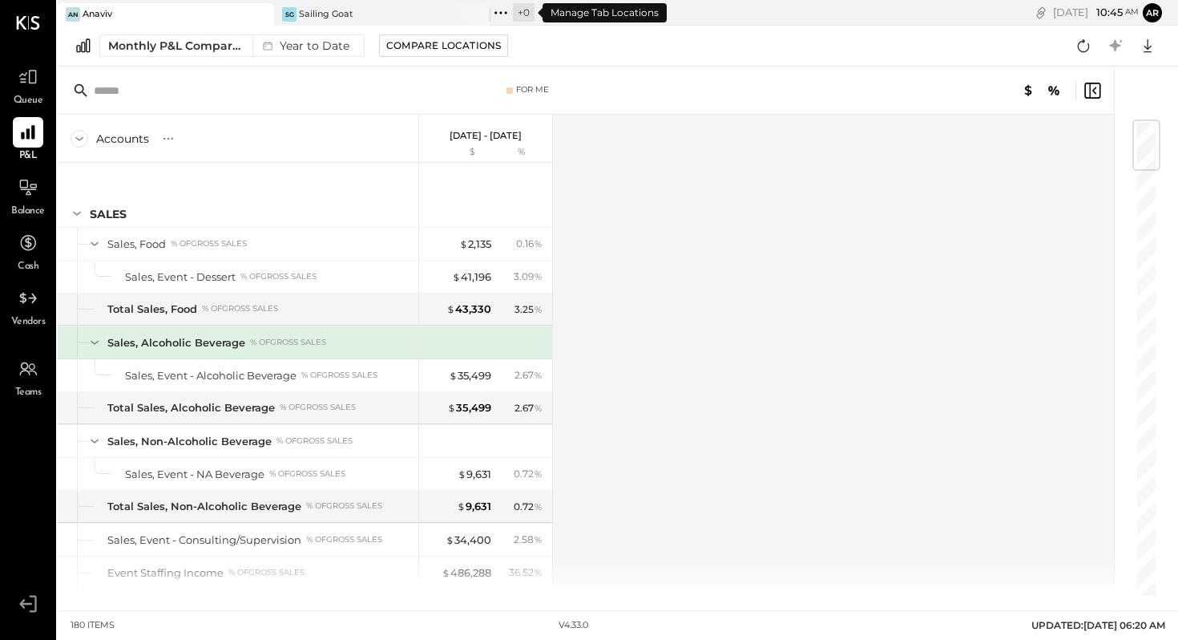
click at [526, 14] on div "+ 0" at bounding box center [524, 12] width 22 height 18
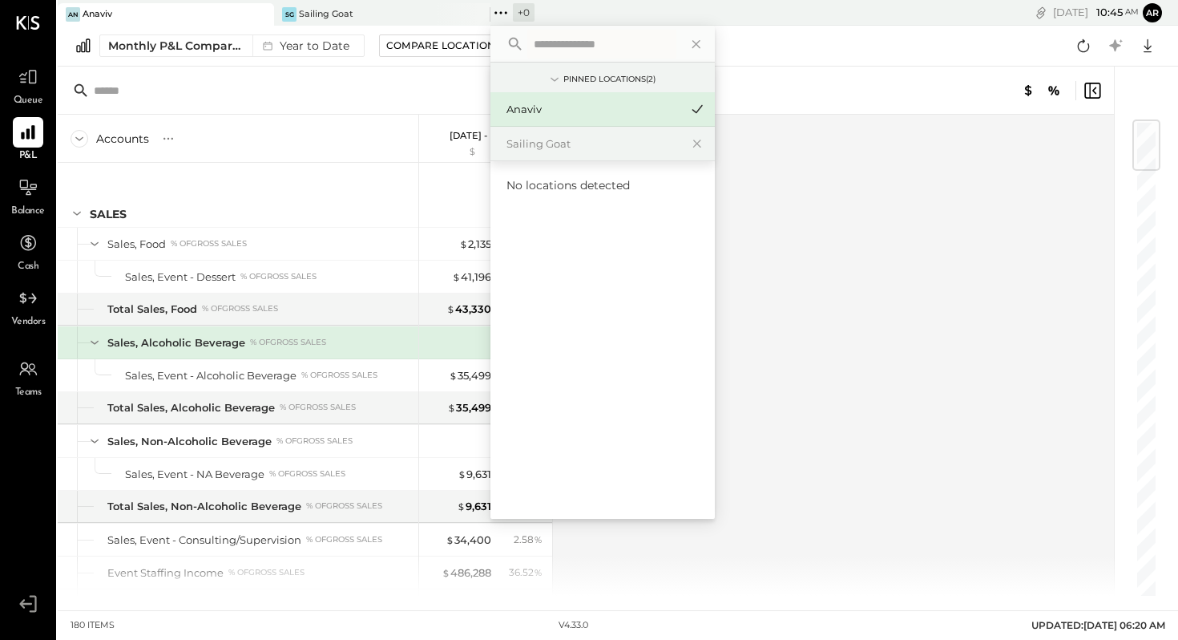
click at [650, 77] on div "Pinned Locations ( 2 )" at bounding box center [610, 79] width 92 height 11
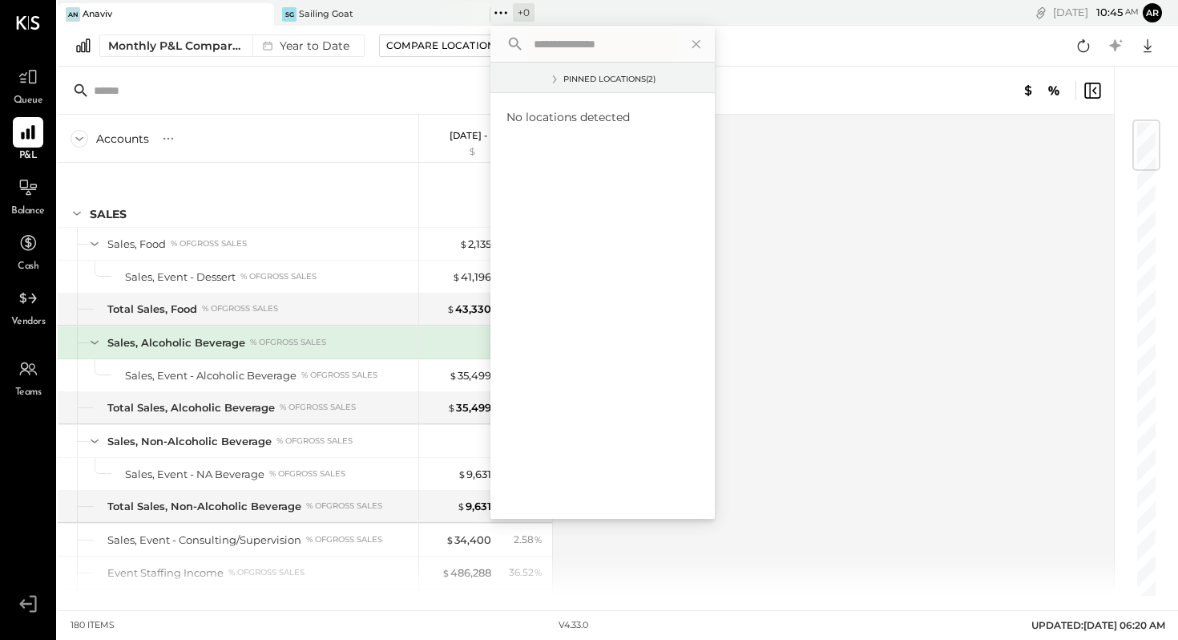
click at [553, 78] on icon at bounding box center [555, 79] width 4 height 8
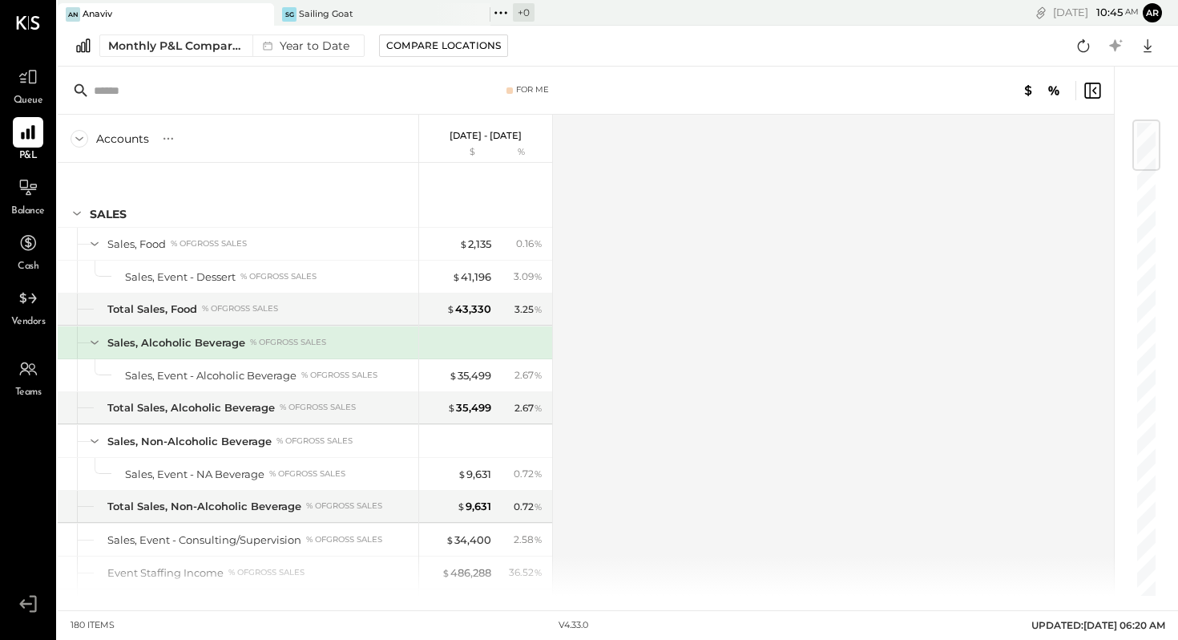
click at [522, 6] on div "+ 0" at bounding box center [524, 12] width 22 height 18
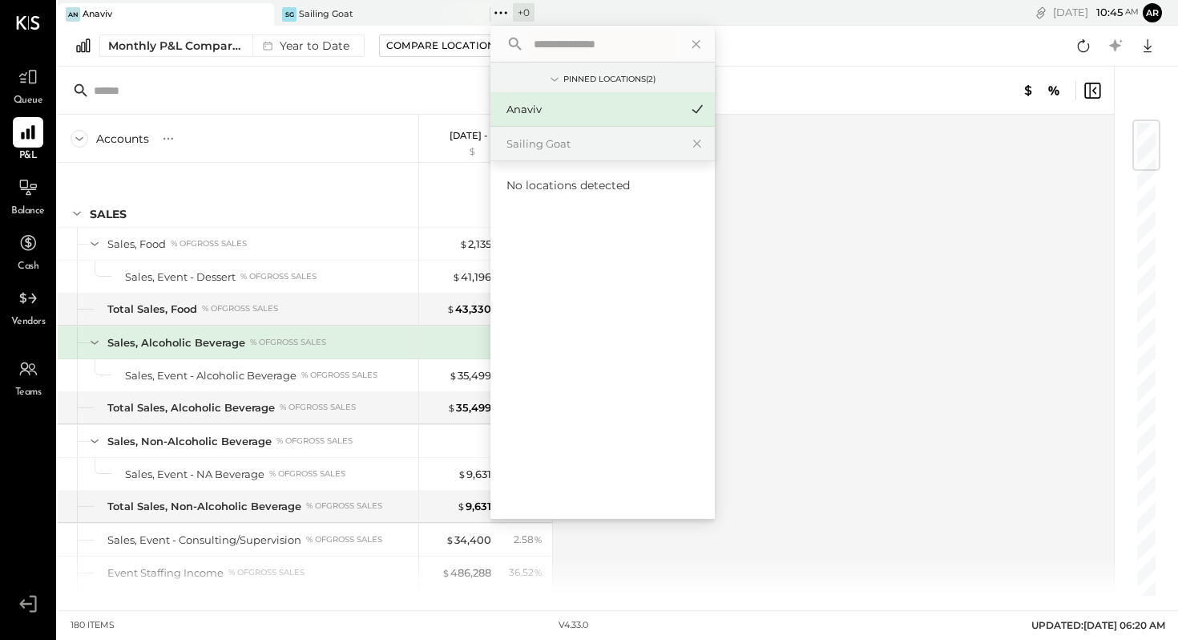
click at [604, 79] on div "Pinned Locations ( 2 )" at bounding box center [610, 79] width 92 height 11
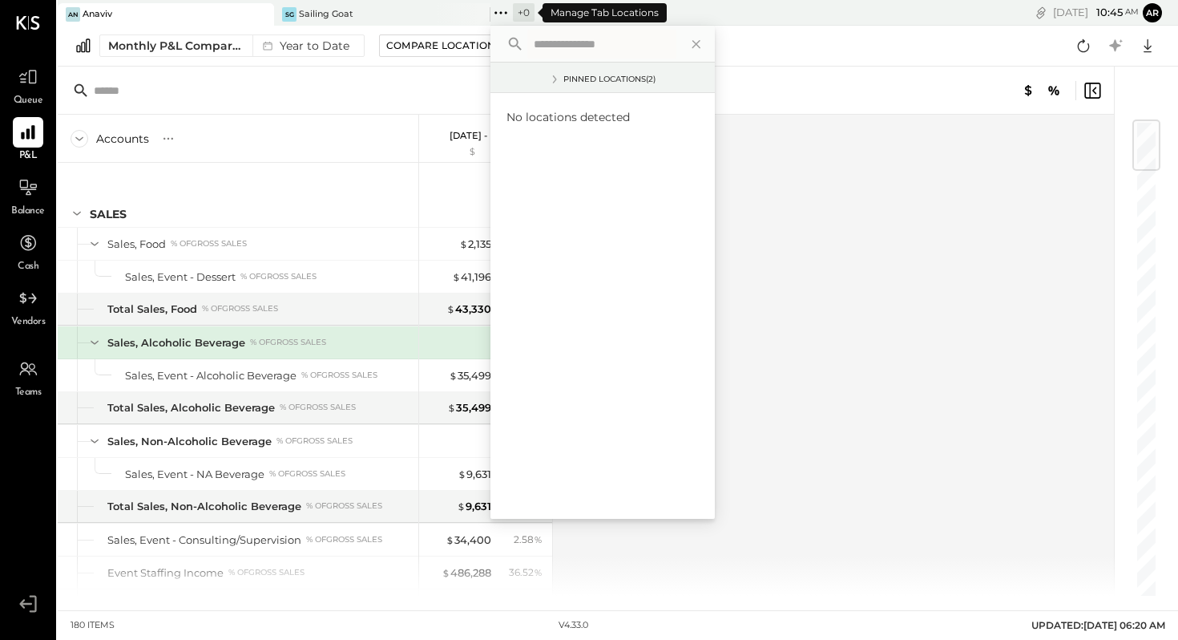
click at [524, 10] on div "+ 0" at bounding box center [524, 12] width 22 height 18
click at [461, 43] on div "Compare Locations" at bounding box center [443, 45] width 115 height 14
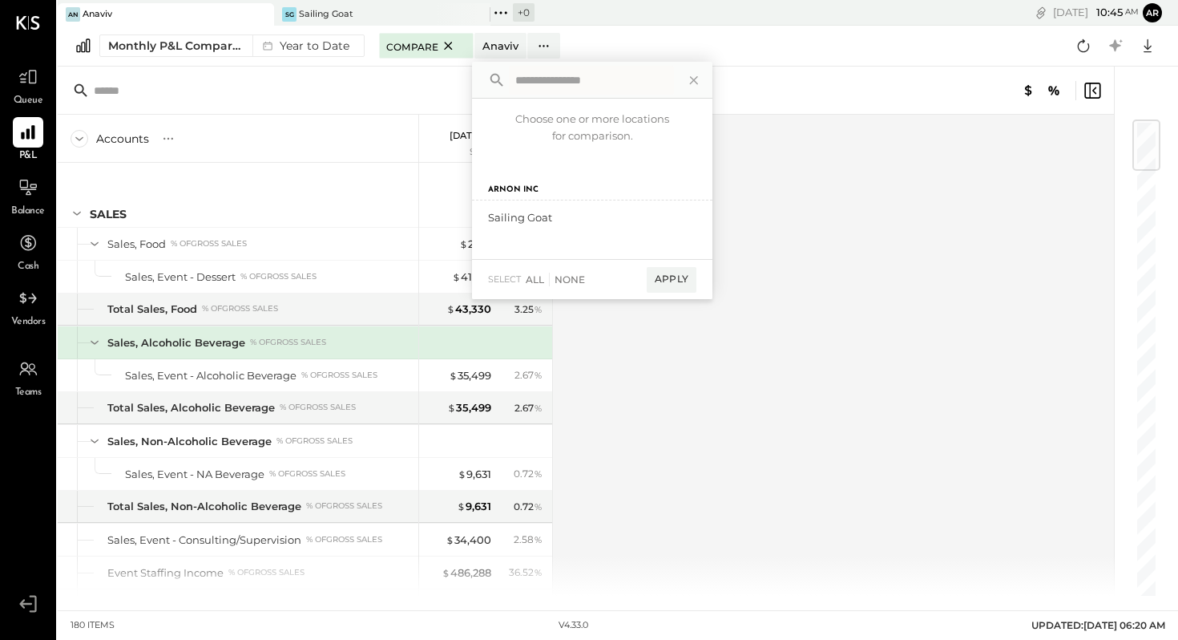
click at [606, 135] on div "Choose one or more locations for comparison." at bounding box center [592, 126] width 240 height 54
click at [540, 216] on div "Sailing Goat" at bounding box center [541, 217] width 107 height 15
click at [646, 220] on div "add to compare" at bounding box center [648, 217] width 96 height 19
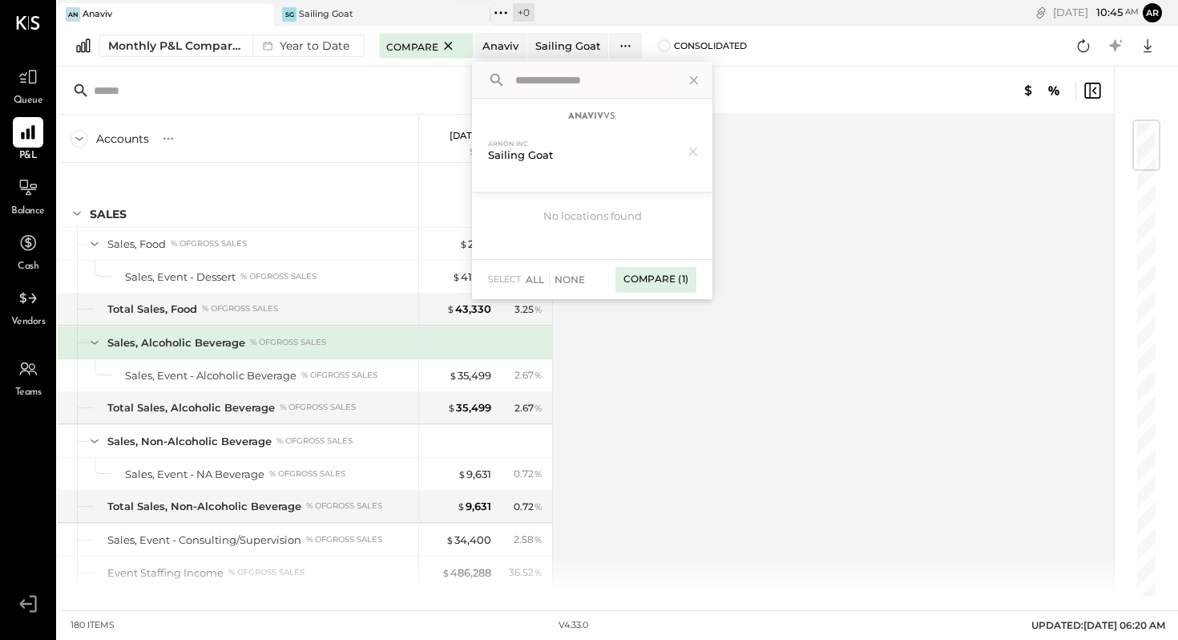
click at [657, 277] on div "Compare (1)" at bounding box center [656, 280] width 81 height 26
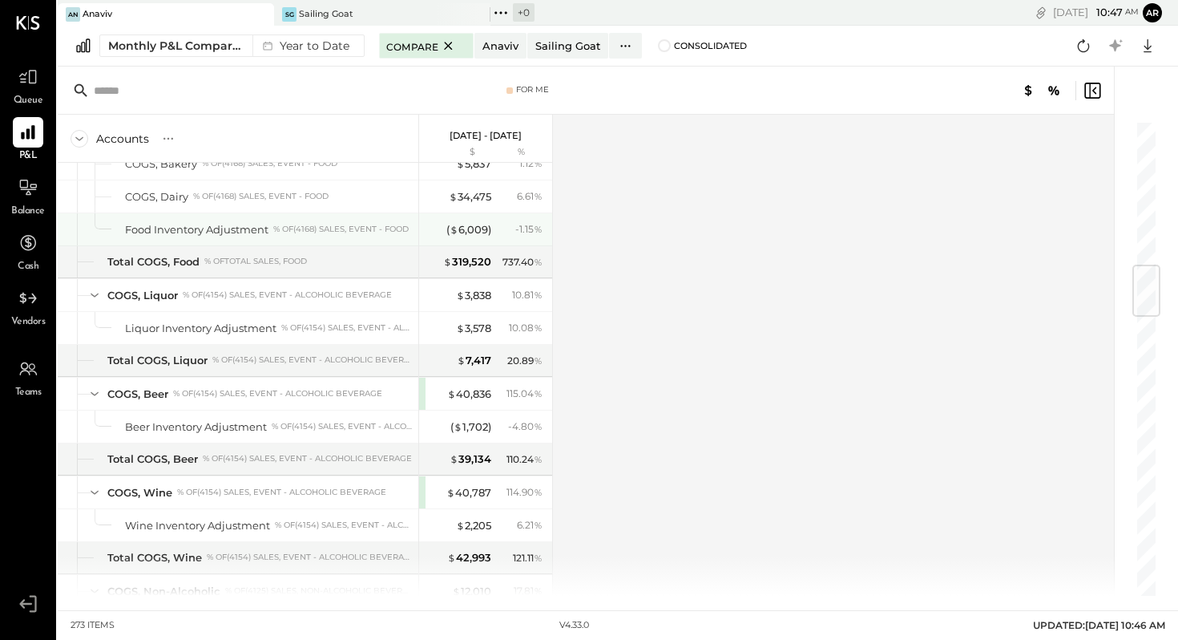
scroll to position [1195, 0]
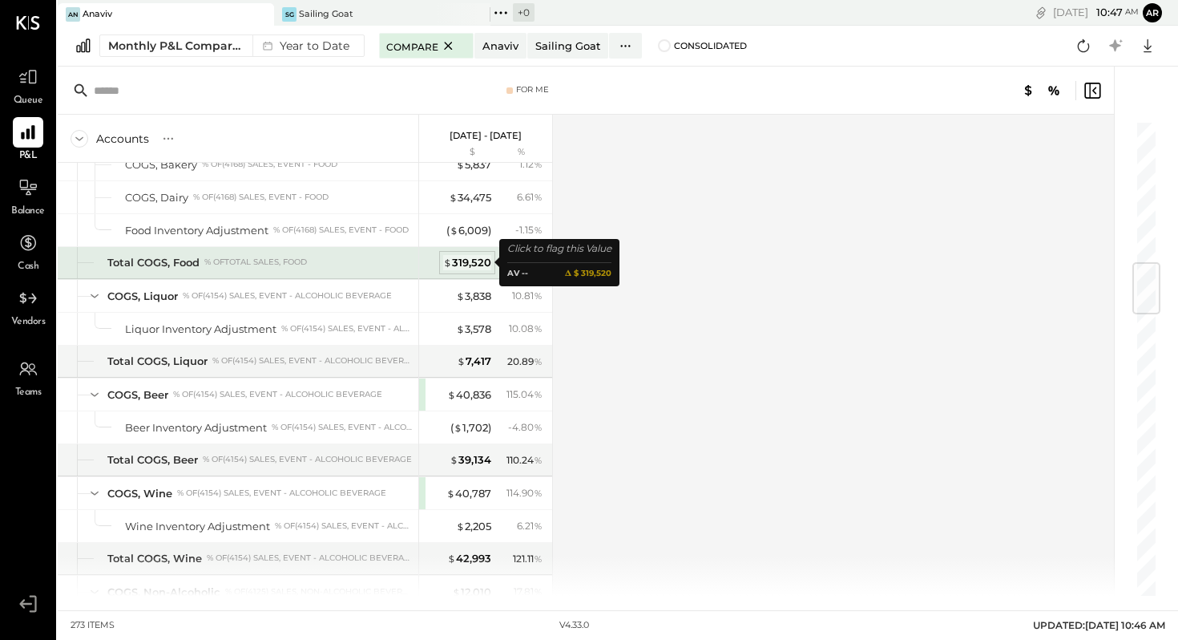
click at [463, 259] on div "$ 319,520" at bounding box center [467, 262] width 48 height 15
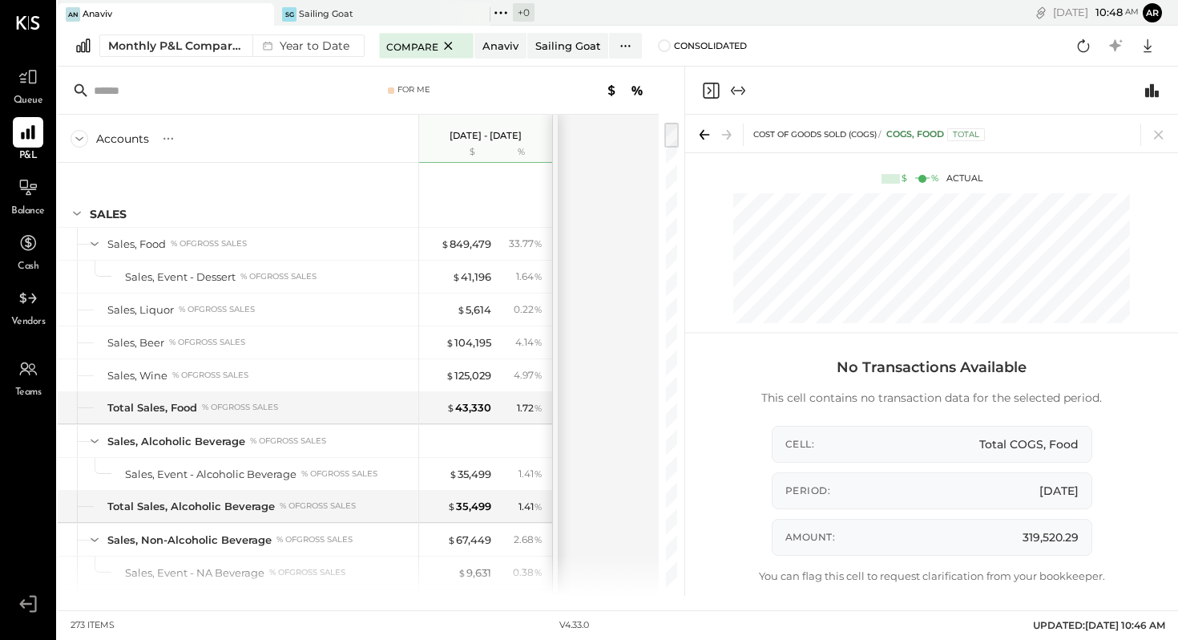
click at [125, 16] on div "An Anaviv" at bounding box center [154, 14] width 192 height 14
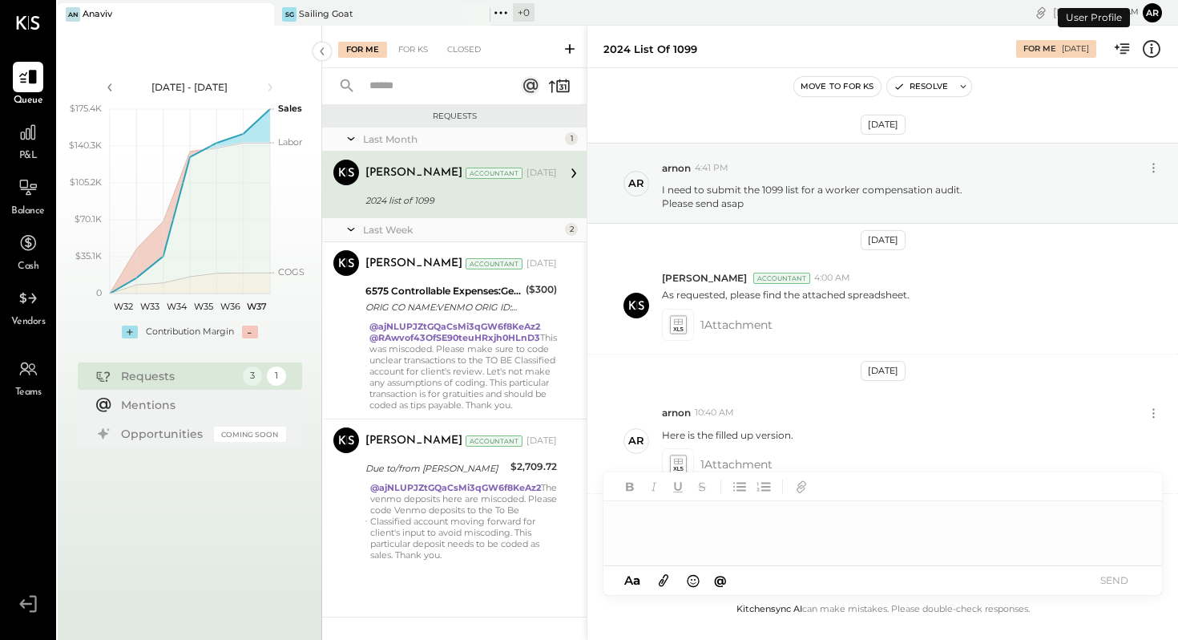
scroll to position [105, 0]
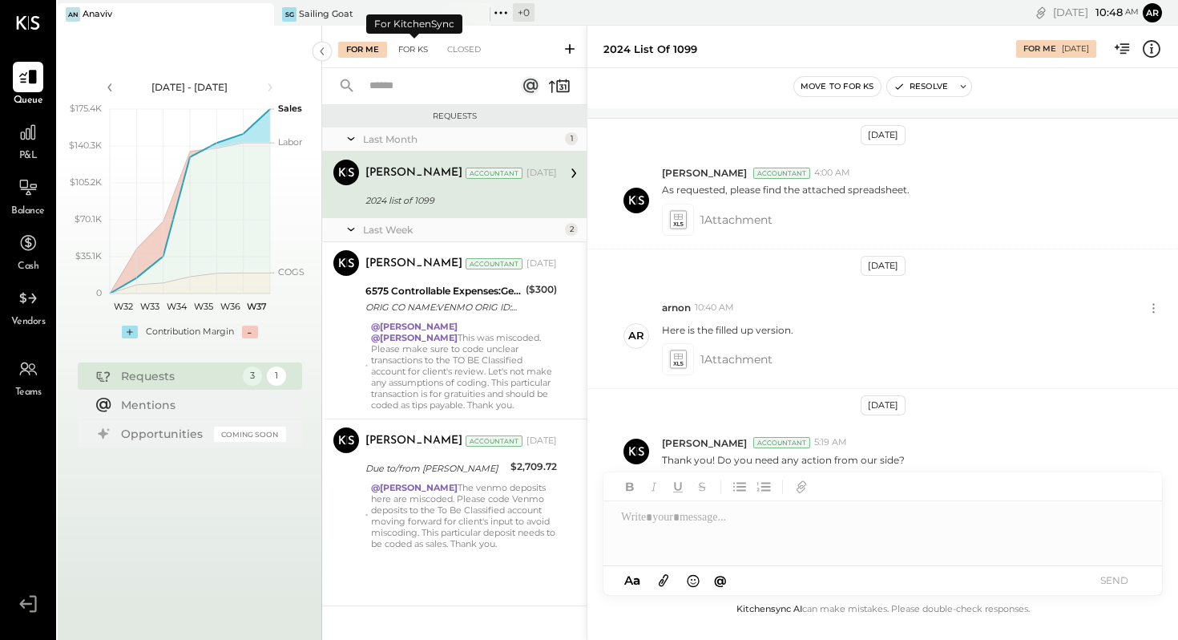
click at [418, 48] on div "For KS" at bounding box center [413, 50] width 46 height 16
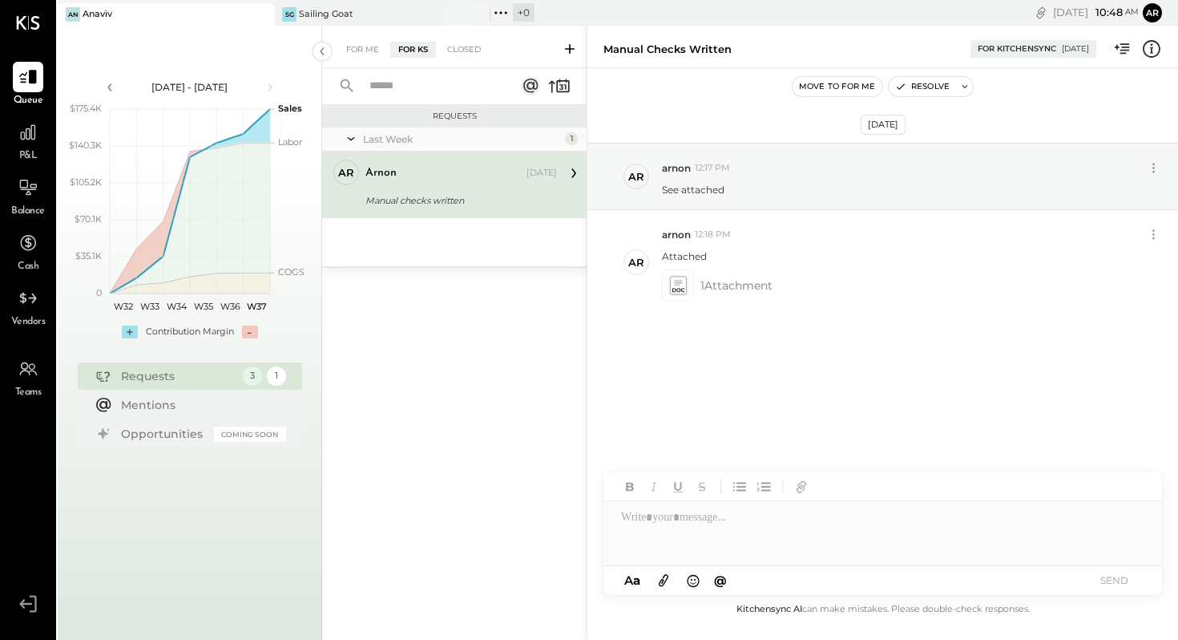
click at [684, 516] on div at bounding box center [883, 533] width 559 height 64
click at [809, 523] on div "**********" at bounding box center [883, 533] width 559 height 64
click at [934, 516] on div "**********" at bounding box center [883, 533] width 559 height 64
click at [645, 532] on div "**********" at bounding box center [867, 533] width 493 height 16
click at [742, 537] on div "**********" at bounding box center [867, 533] width 493 height 16
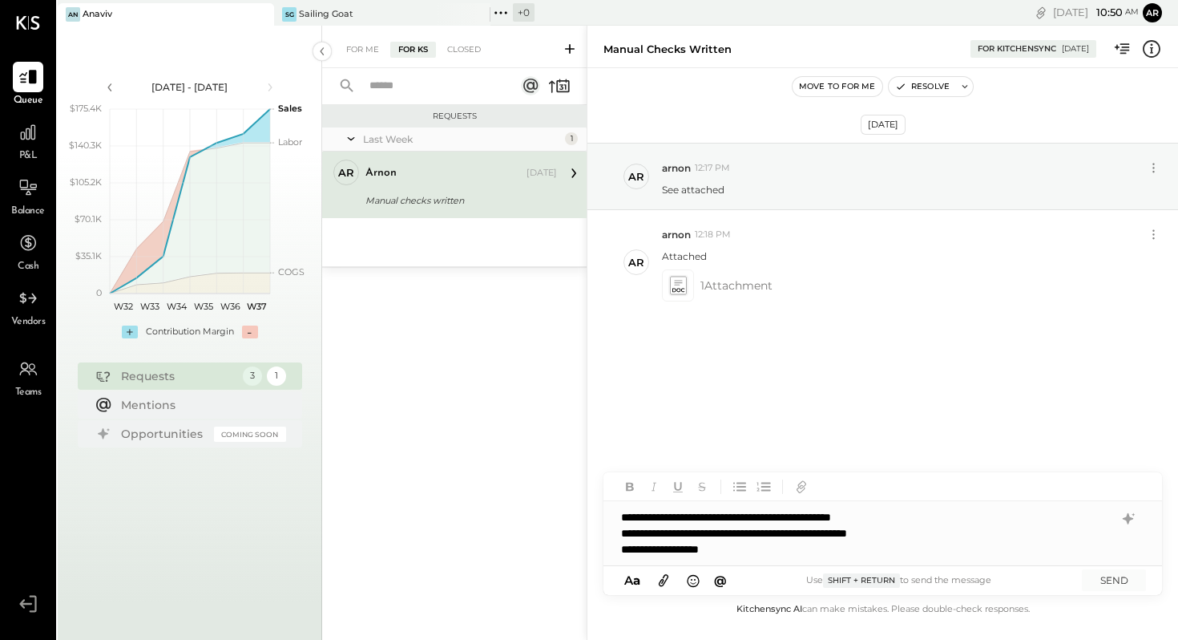
click at [770, 535] on div "**********" at bounding box center [867, 533] width 493 height 16
click at [773, 532] on div "**********" at bounding box center [867, 533] width 493 height 16
click at [770, 532] on div "**********" at bounding box center [867, 533] width 493 height 16
click at [1122, 579] on button "SEND" at bounding box center [1114, 580] width 64 height 22
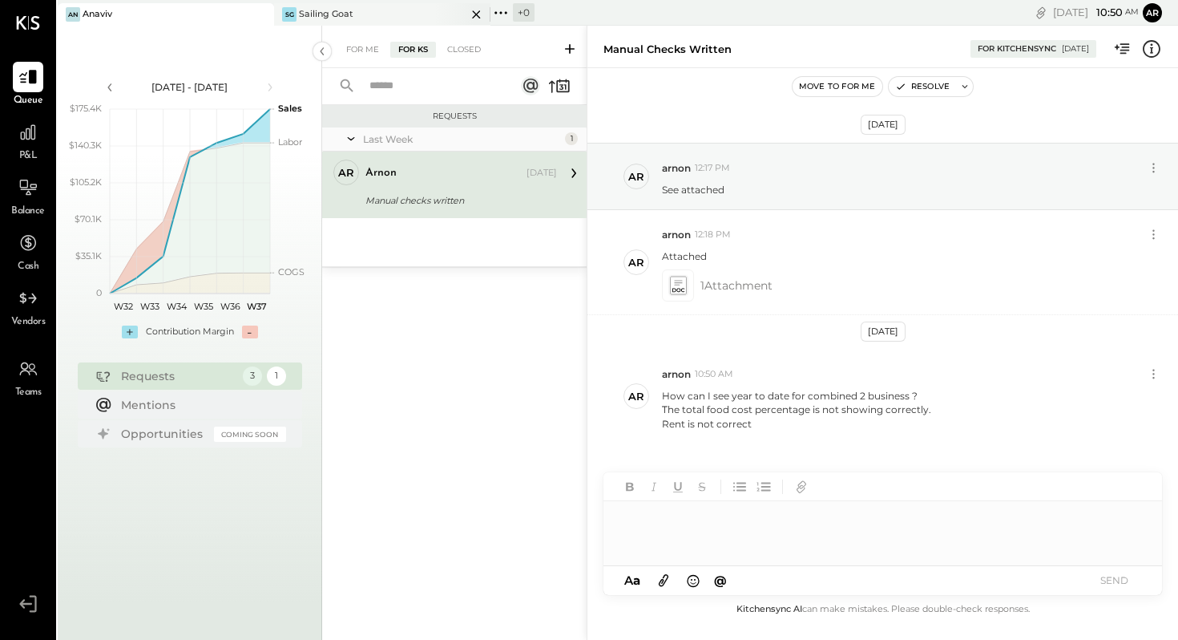
click at [392, 10] on div "SG Sailing Goat" at bounding box center [370, 14] width 192 height 14
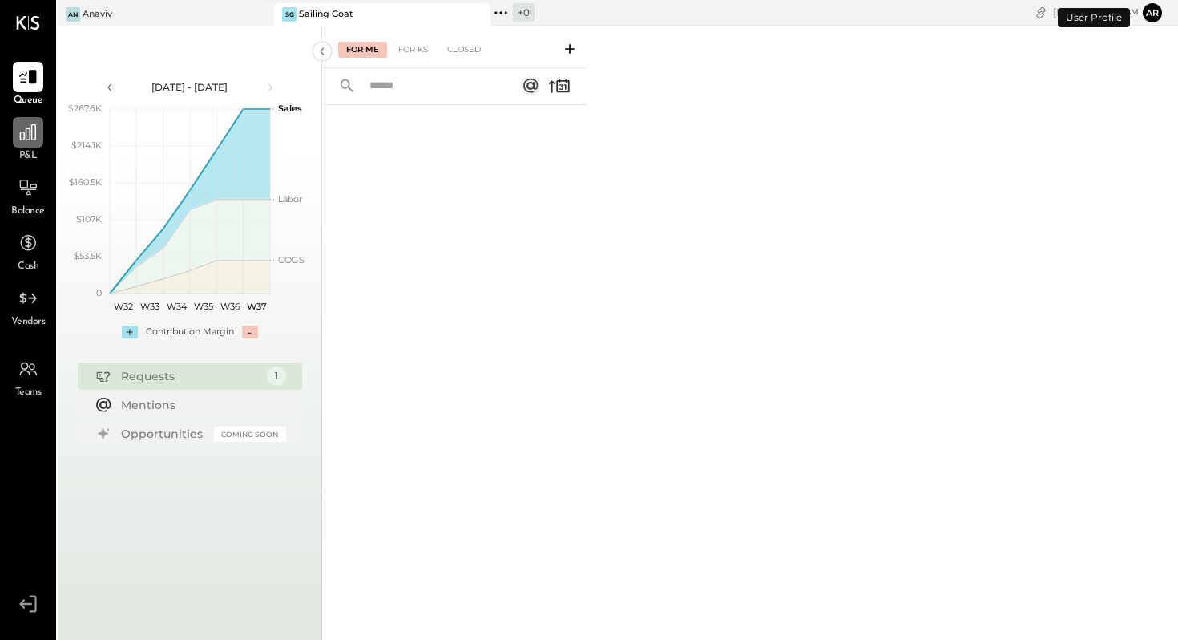
click at [26, 132] on icon at bounding box center [28, 132] width 16 height 16
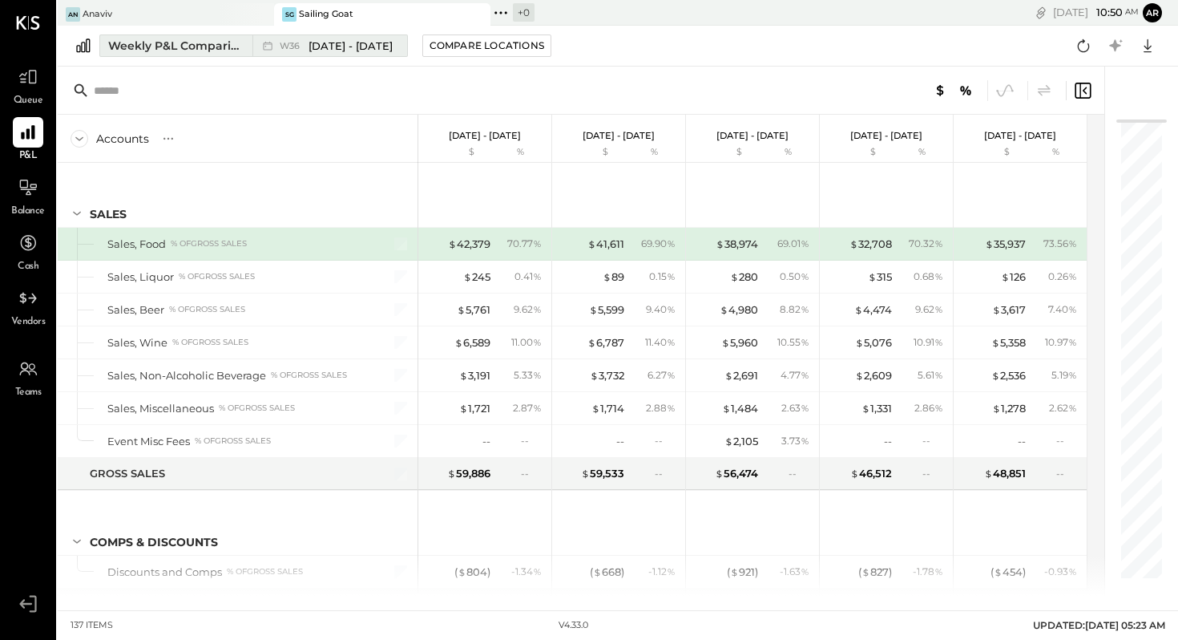
click at [322, 46] on span "[DATE] - [DATE]" at bounding box center [351, 45] width 84 height 15
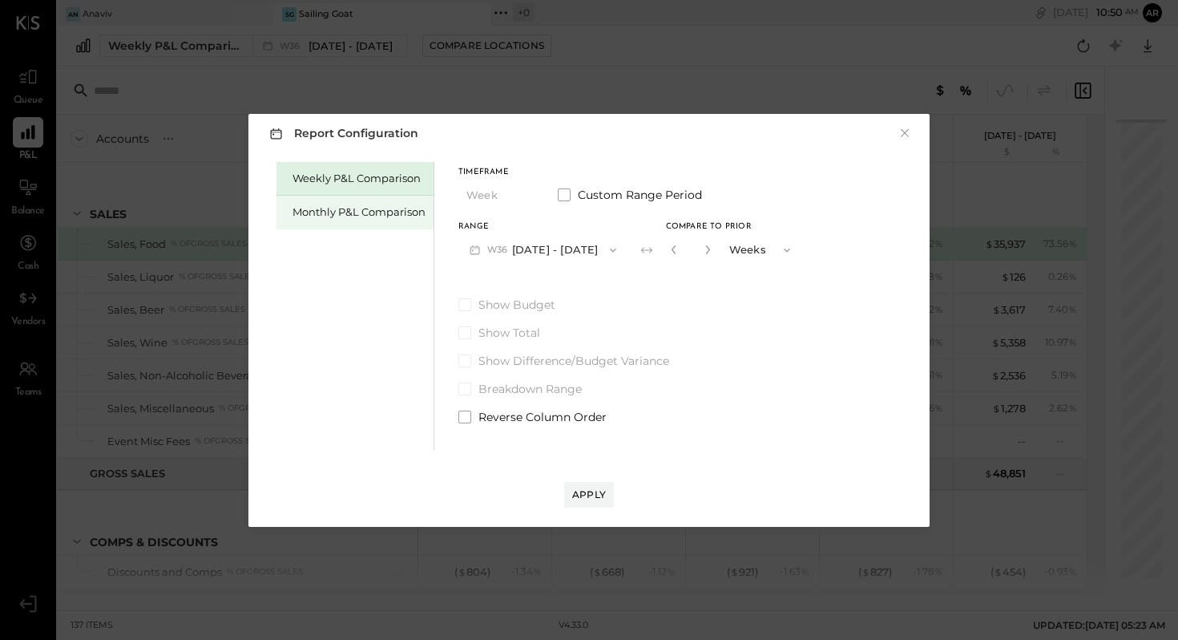
click at [397, 211] on div "Monthly P&L Comparison" at bounding box center [359, 211] width 133 height 15
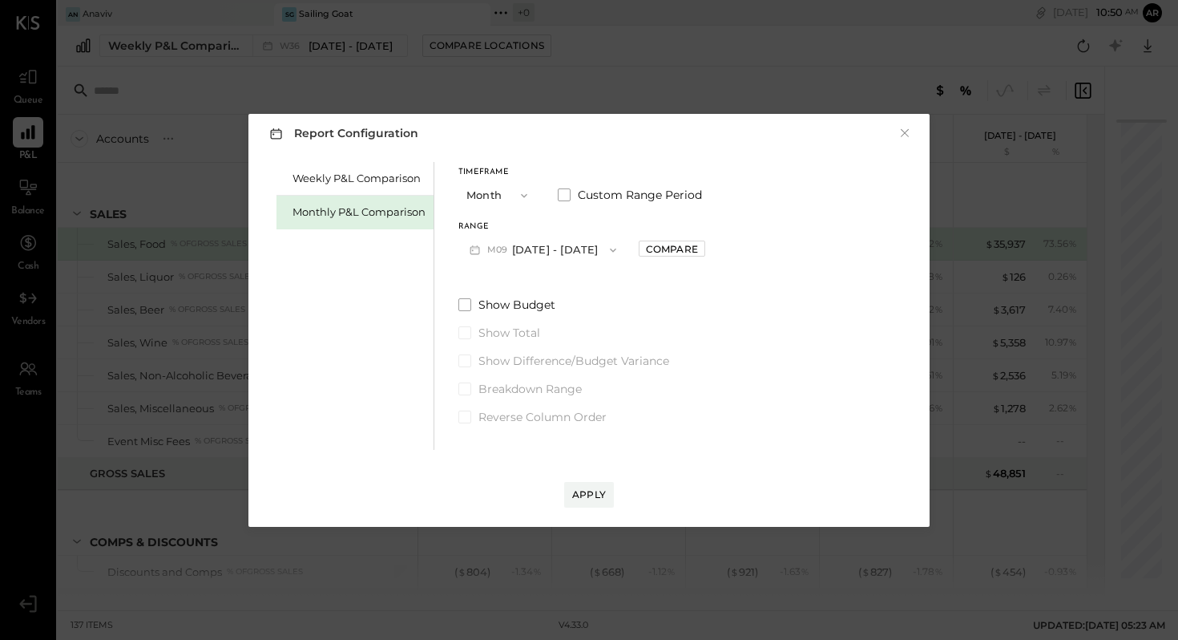
click at [523, 193] on icon "button" at bounding box center [524, 195] width 13 height 13
click at [496, 197] on span "Month" at bounding box center [487, 195] width 32 height 10
click at [669, 247] on div "Compare" at bounding box center [672, 249] width 52 height 14
click at [746, 250] on button "Months" at bounding box center [761, 250] width 80 height 30
click at [742, 279] on span "Years" at bounding box center [747, 278] width 26 height 10
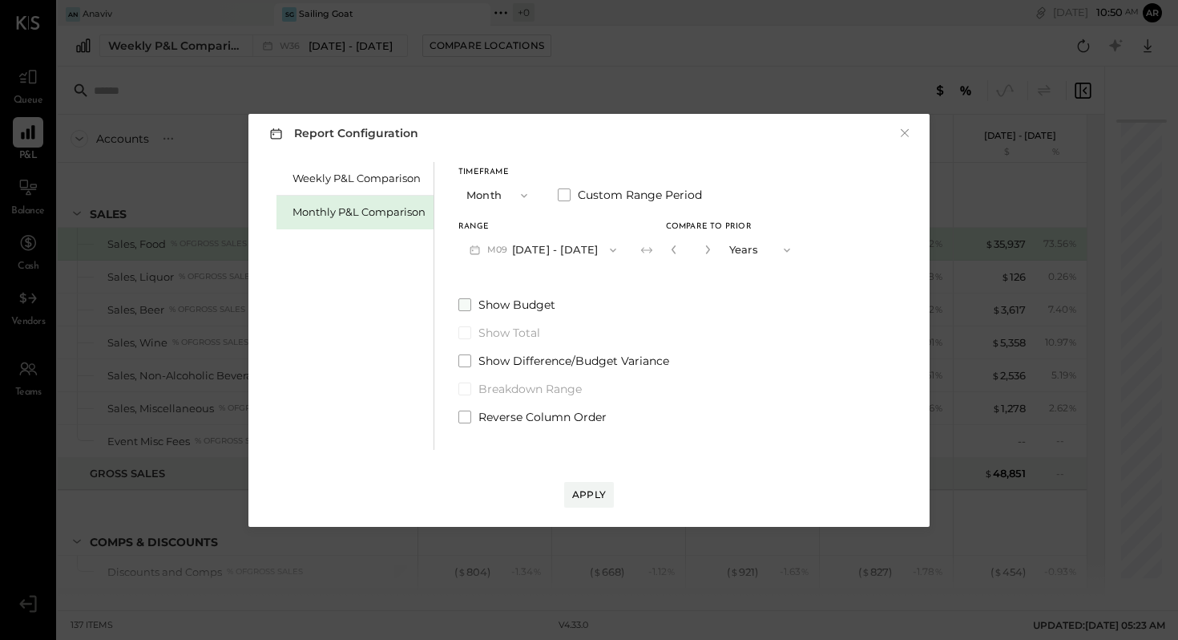
click at [463, 309] on span at bounding box center [465, 304] width 13 height 13
click at [597, 491] on div "Apply" at bounding box center [589, 494] width 34 height 14
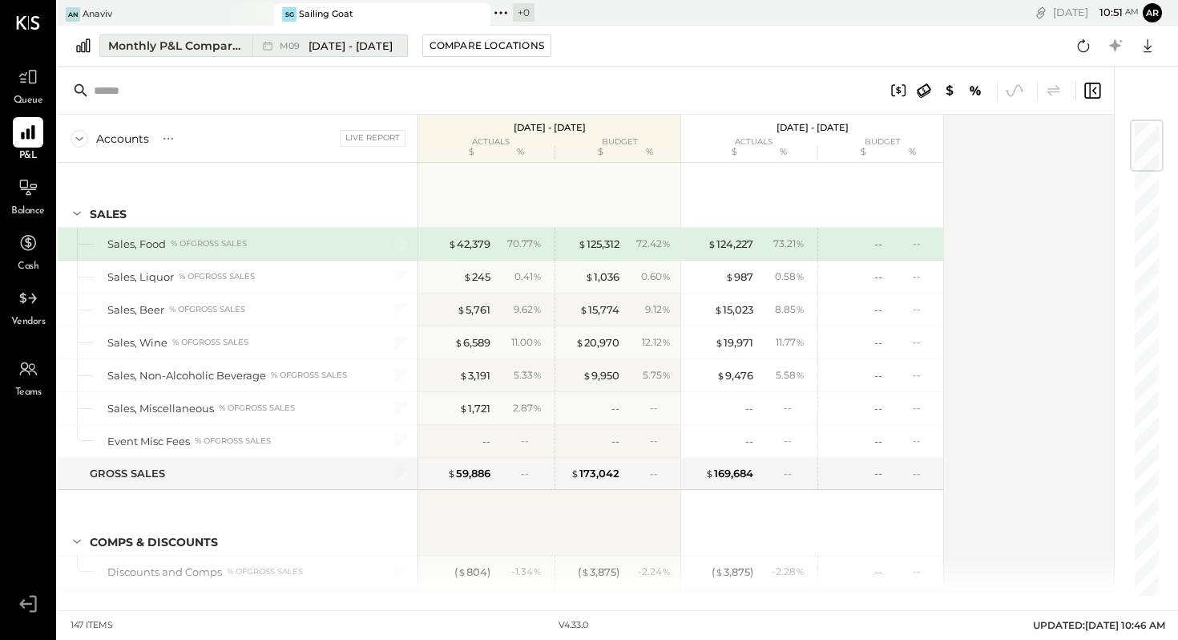
click at [331, 40] on span "[DATE] - [DATE]" at bounding box center [351, 45] width 84 height 15
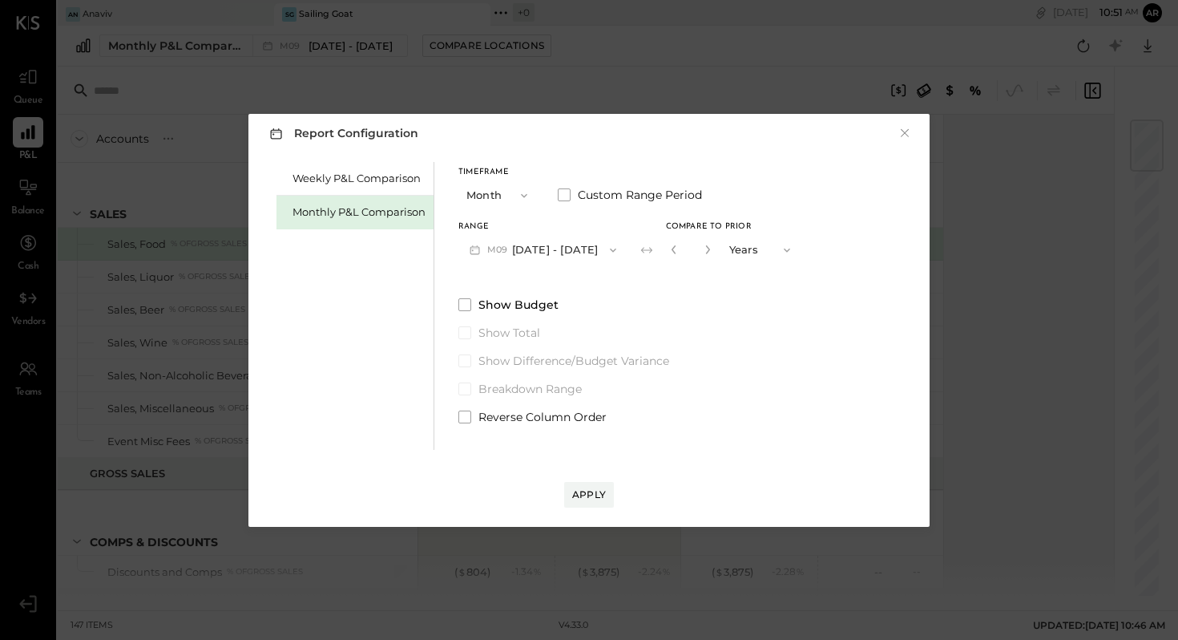
click at [534, 253] on button "M09 [DATE] - [DATE]" at bounding box center [543, 250] width 169 height 30
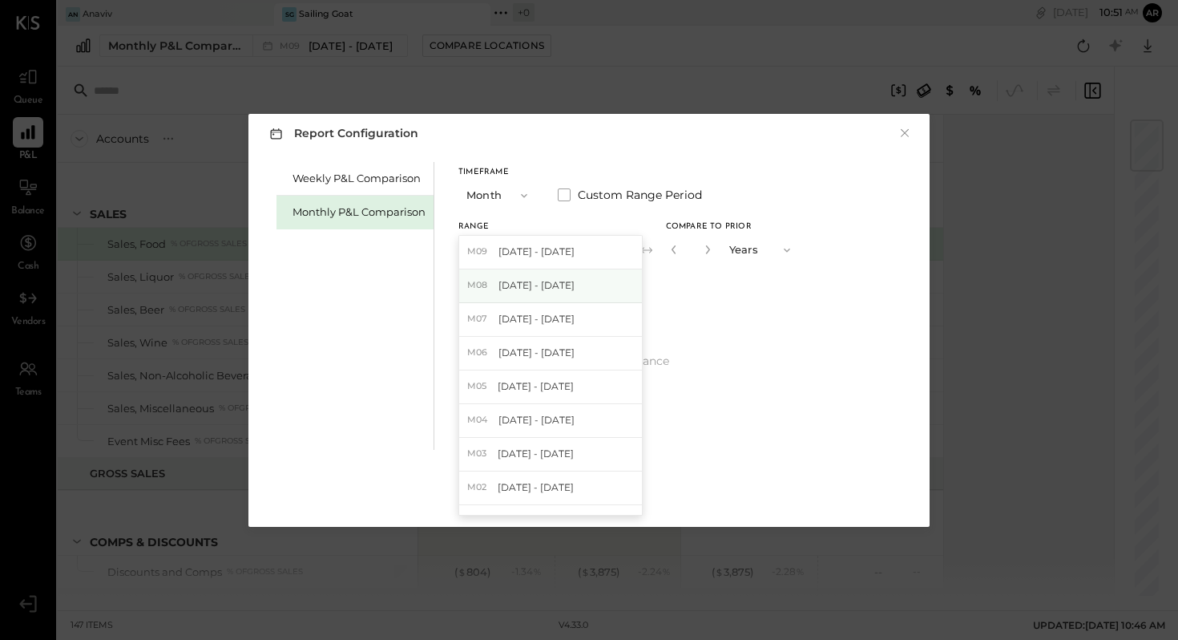
click at [532, 285] on span "[DATE] - [DATE]" at bounding box center [537, 285] width 76 height 14
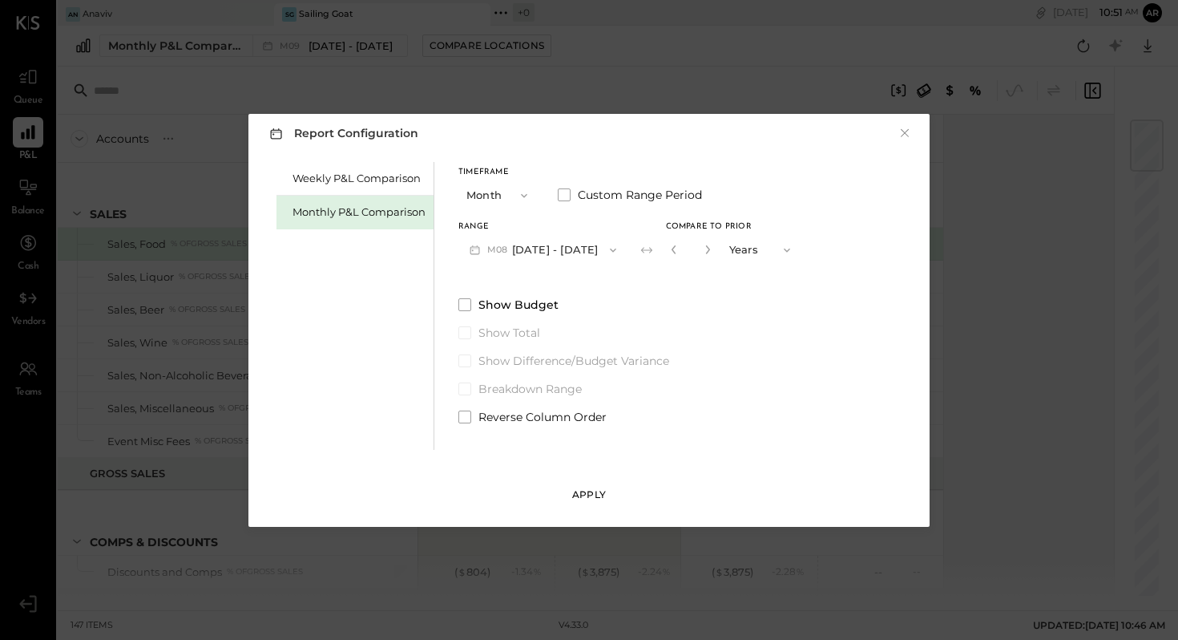
click at [587, 494] on div "Apply" at bounding box center [589, 494] width 34 height 14
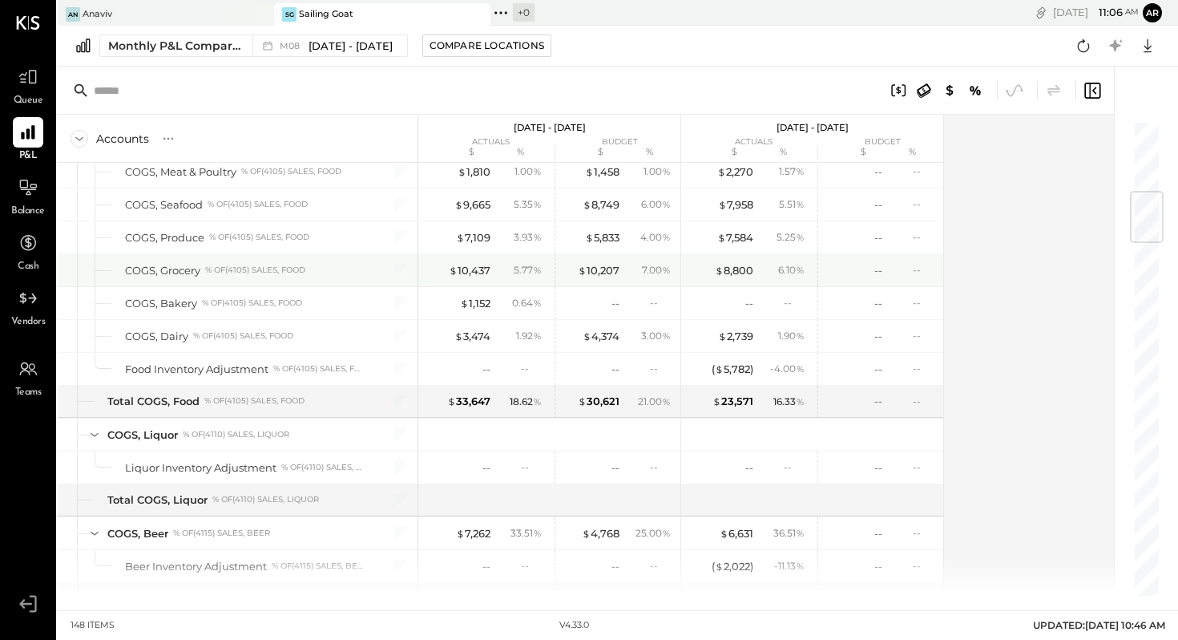
scroll to position [597, 0]
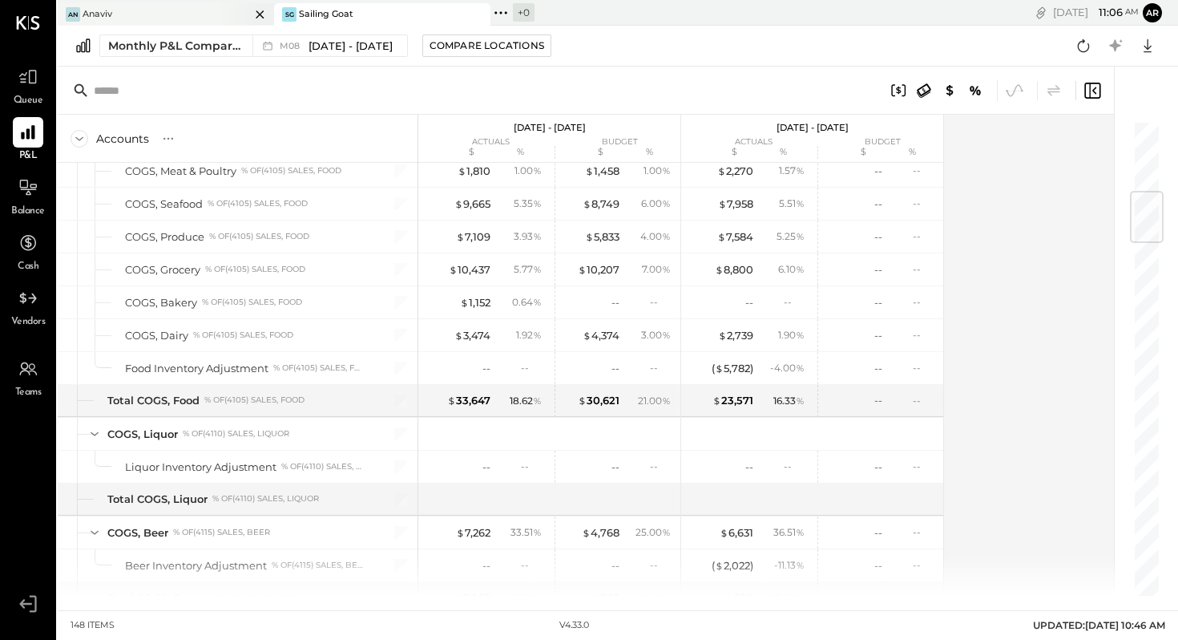
click at [173, 9] on div "An Anaviv" at bounding box center [154, 14] width 192 height 14
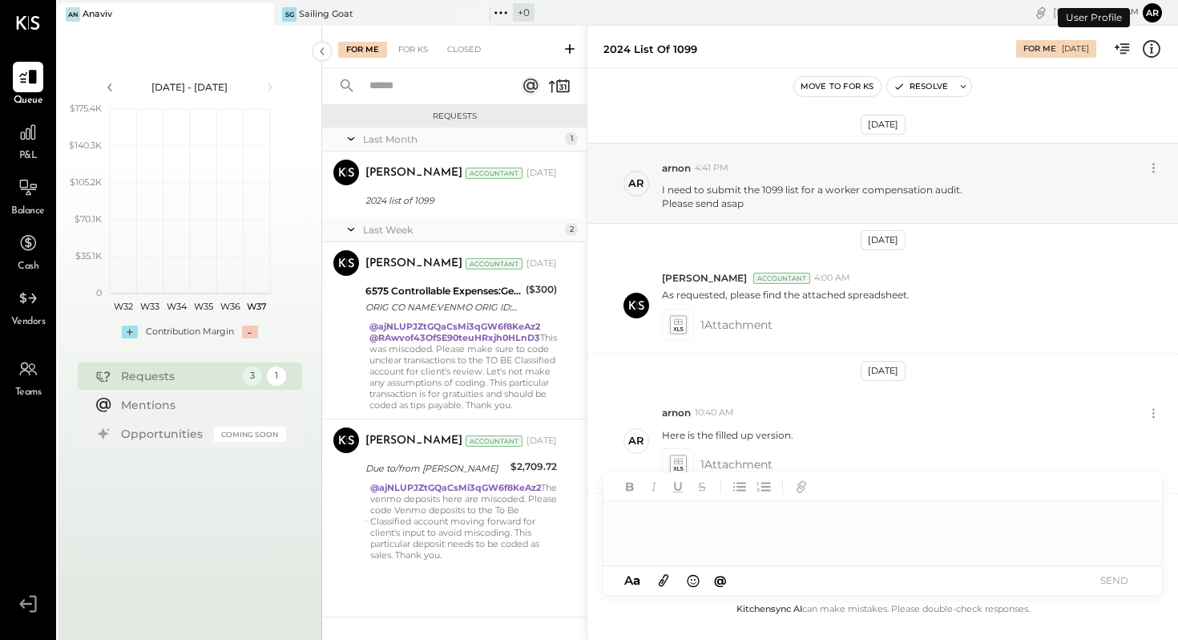
scroll to position [105, 0]
